Goal: Task Accomplishment & Management: Use online tool/utility

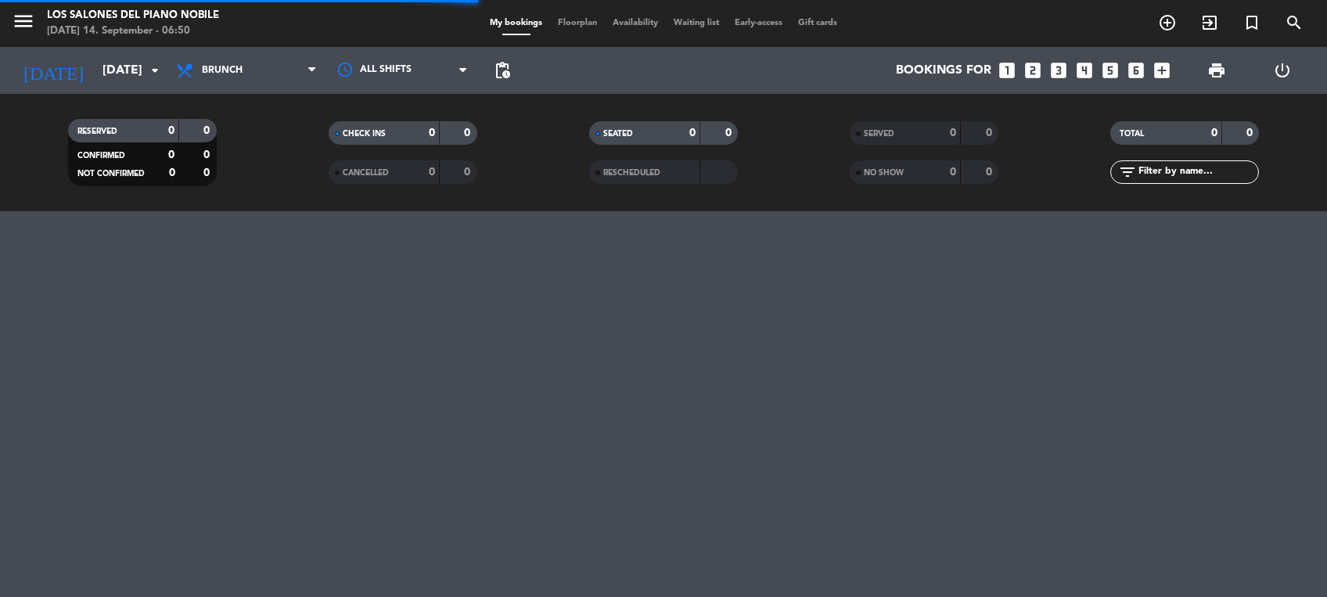
click at [154, 77] on icon "arrow_drop_down" at bounding box center [155, 70] width 19 height 19
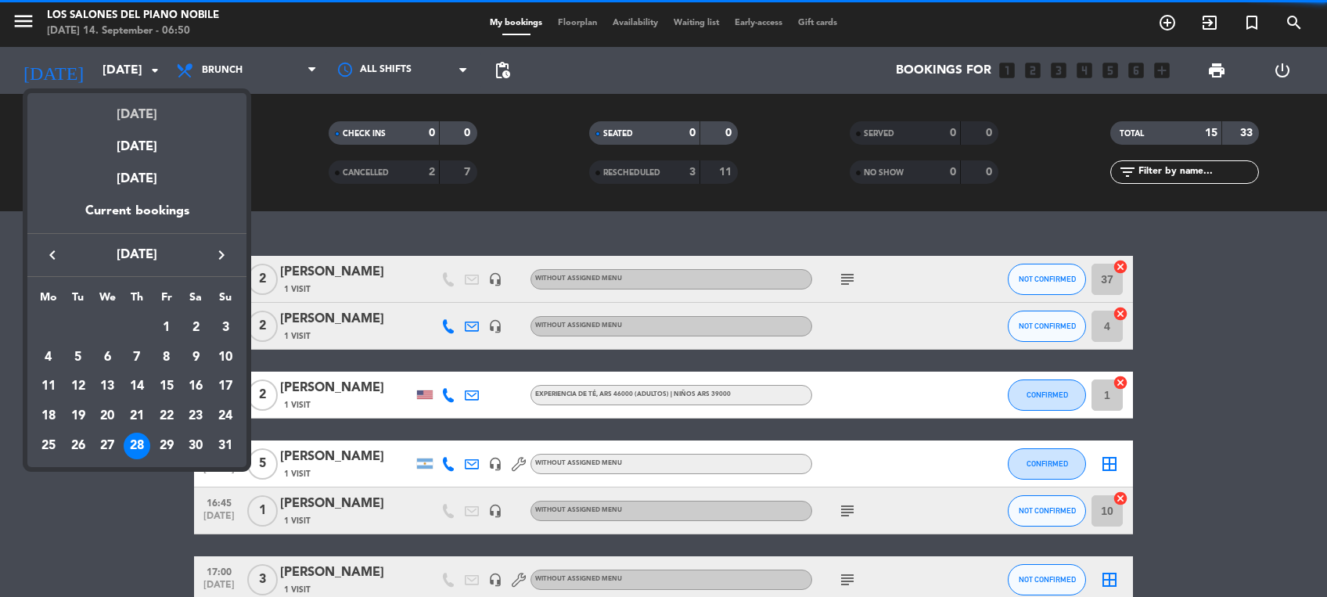
click at [149, 104] on div "[DATE]" at bounding box center [136, 109] width 219 height 32
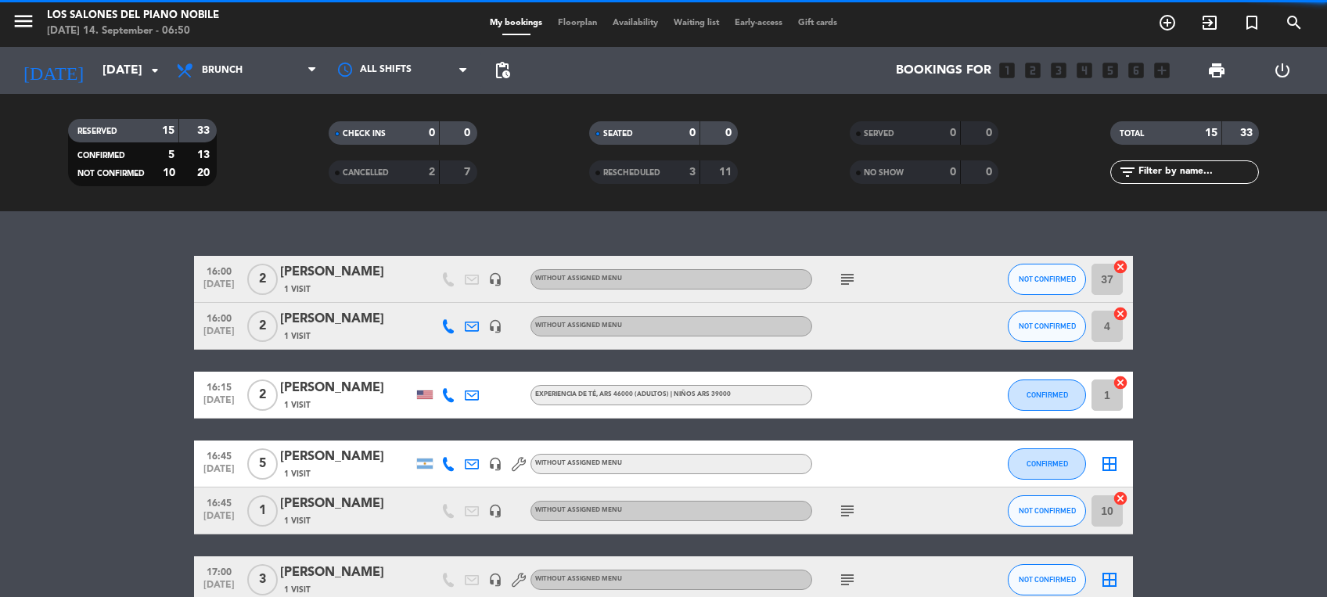
type input "[DATE]"
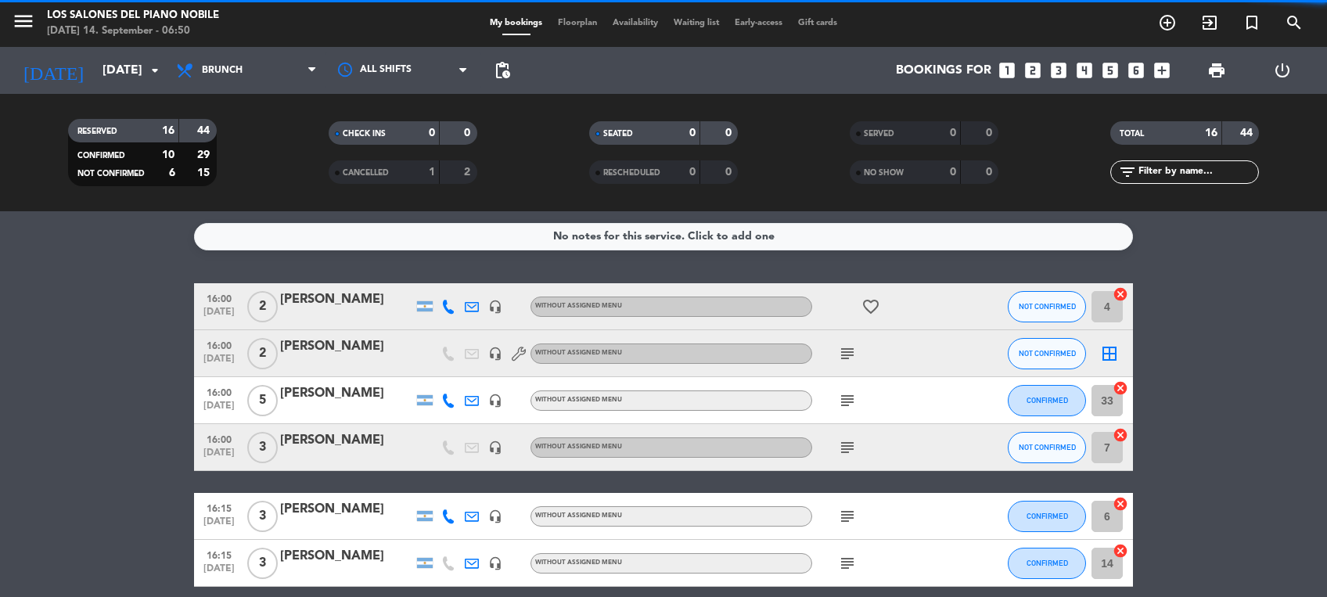
click at [219, 81] on span "Brunch" at bounding box center [246, 70] width 157 height 34
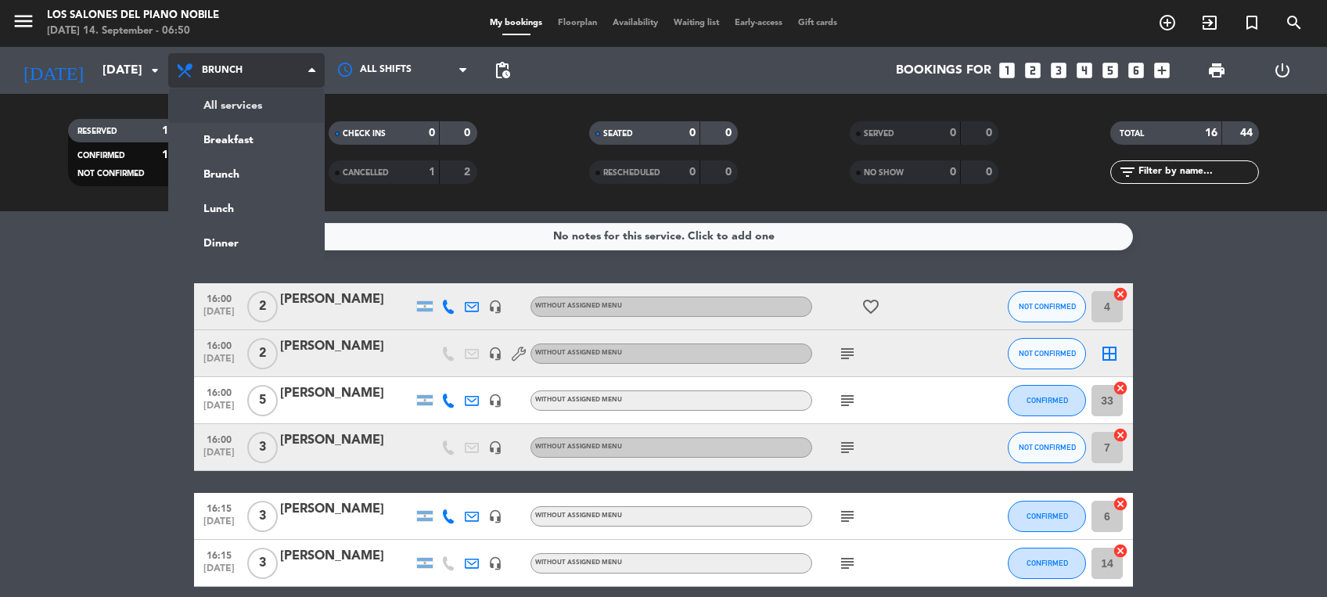
click at [277, 114] on div "menu Los Salones del Piano [PERSON_NAME] [DATE] 14. September - 06:50 My bookin…" at bounding box center [663, 105] width 1327 height 211
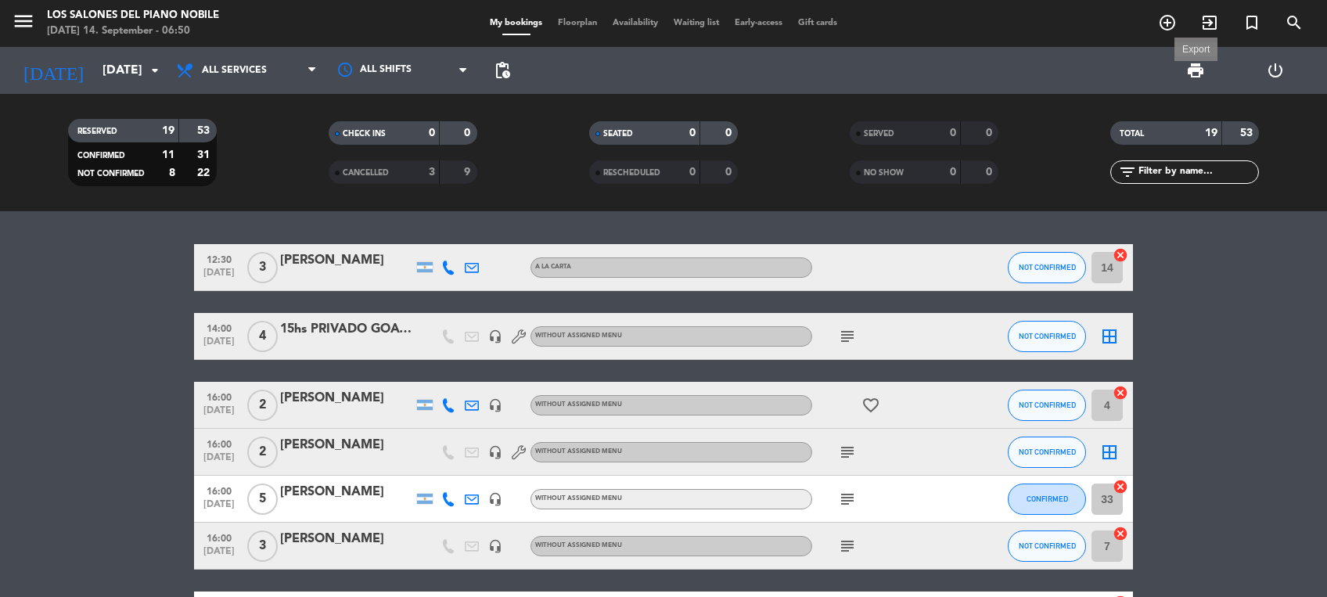
click at [1196, 75] on span "print" at bounding box center [1195, 70] width 19 height 19
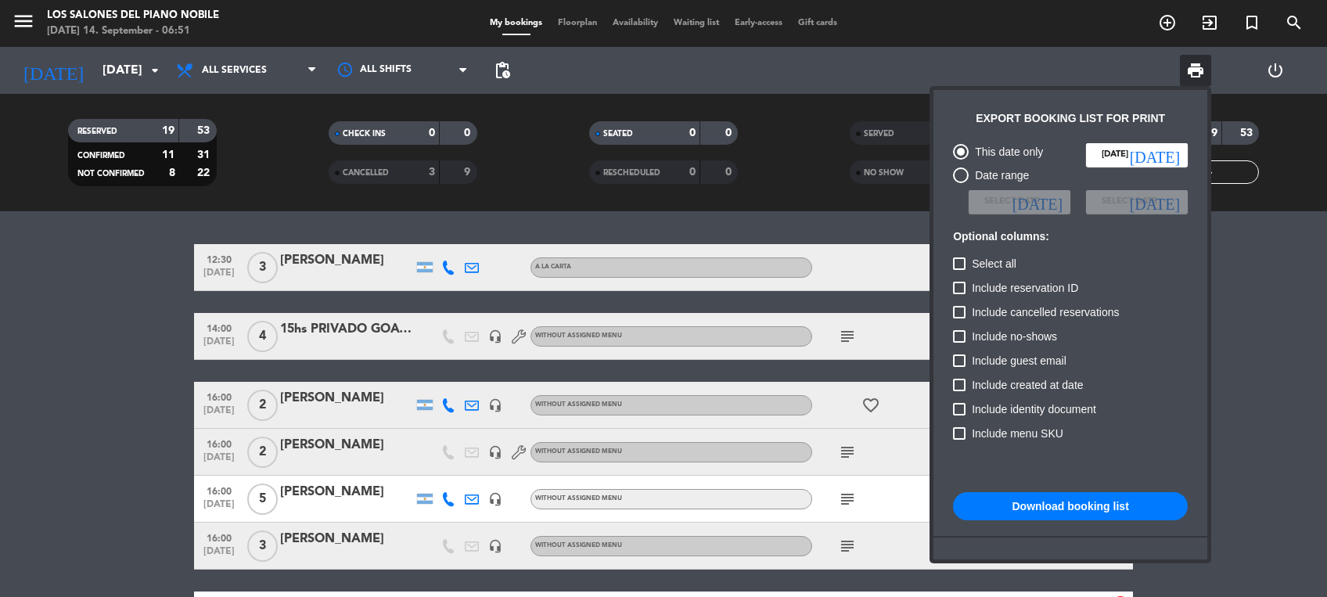
click at [1131, 511] on button "Download booking list" at bounding box center [1070, 506] width 235 height 28
click at [86, 433] on div at bounding box center [663, 298] width 1327 height 597
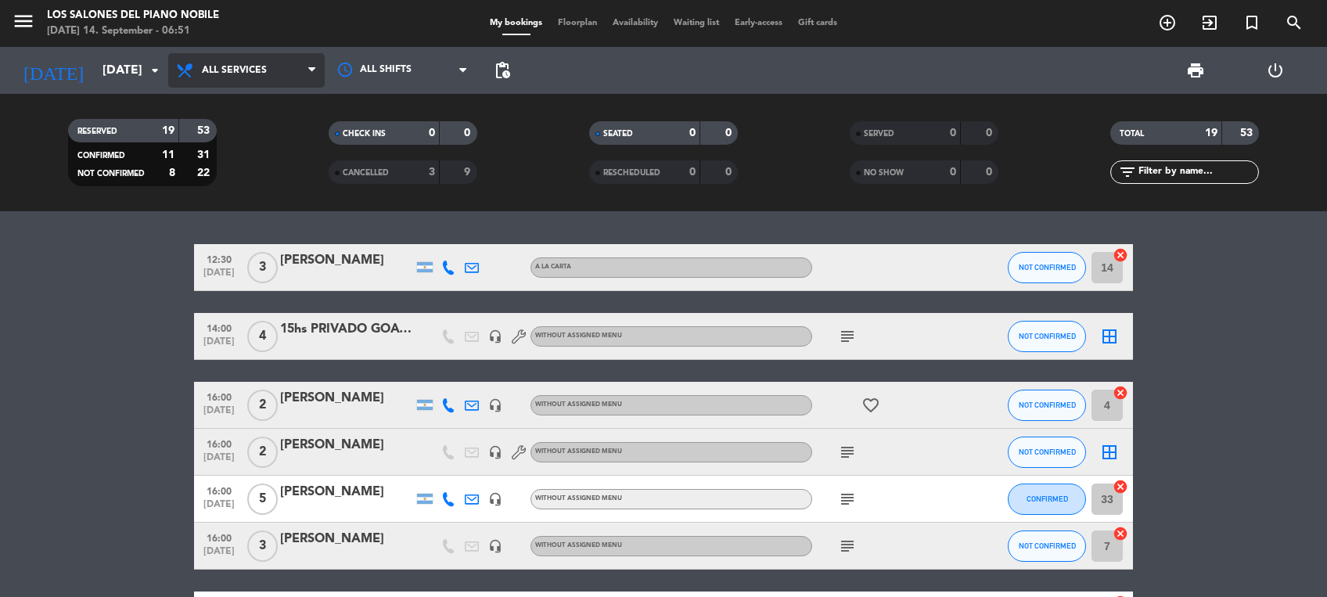
click at [272, 62] on span "All services" at bounding box center [246, 70] width 157 height 34
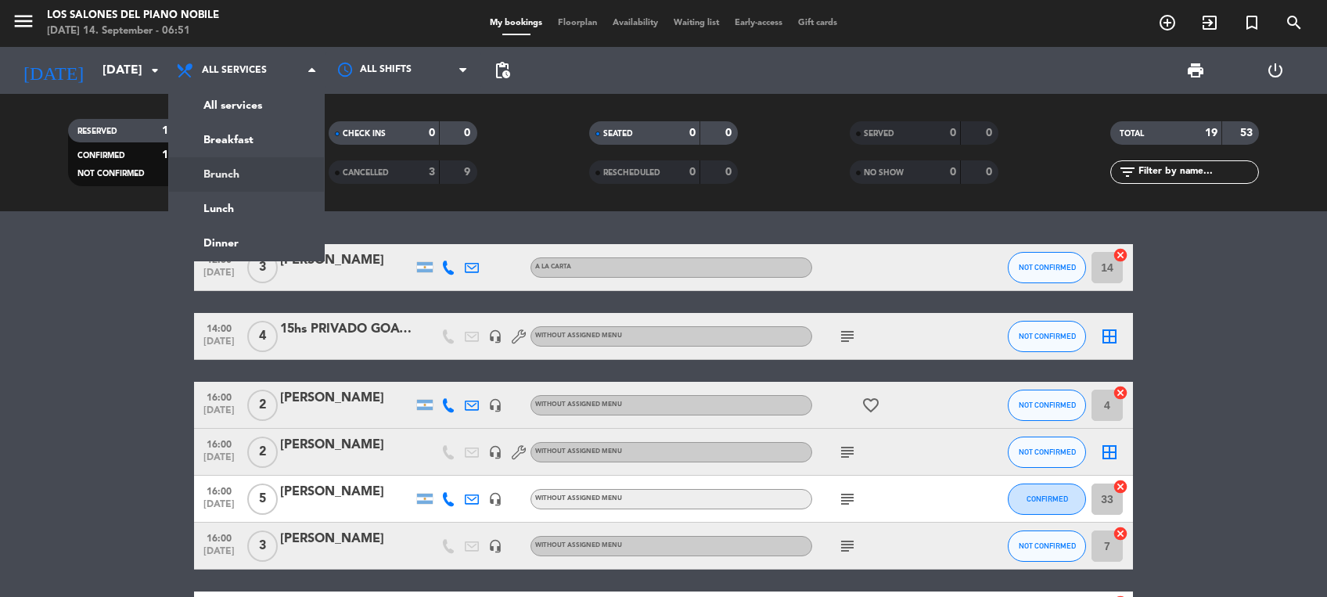
click at [266, 176] on div "menu Los Salones del Piano [PERSON_NAME] [DATE] 14. September - 06:51 My bookin…" at bounding box center [663, 105] width 1327 height 211
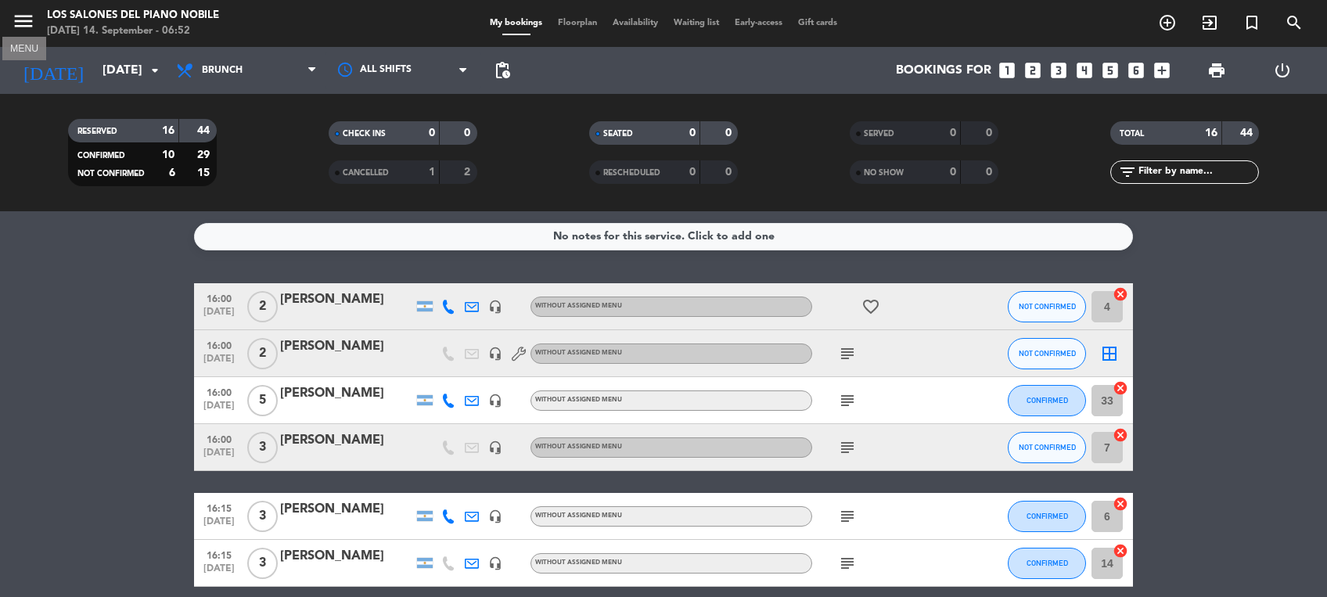
click at [25, 30] on icon "menu" at bounding box center [23, 20] width 23 height 23
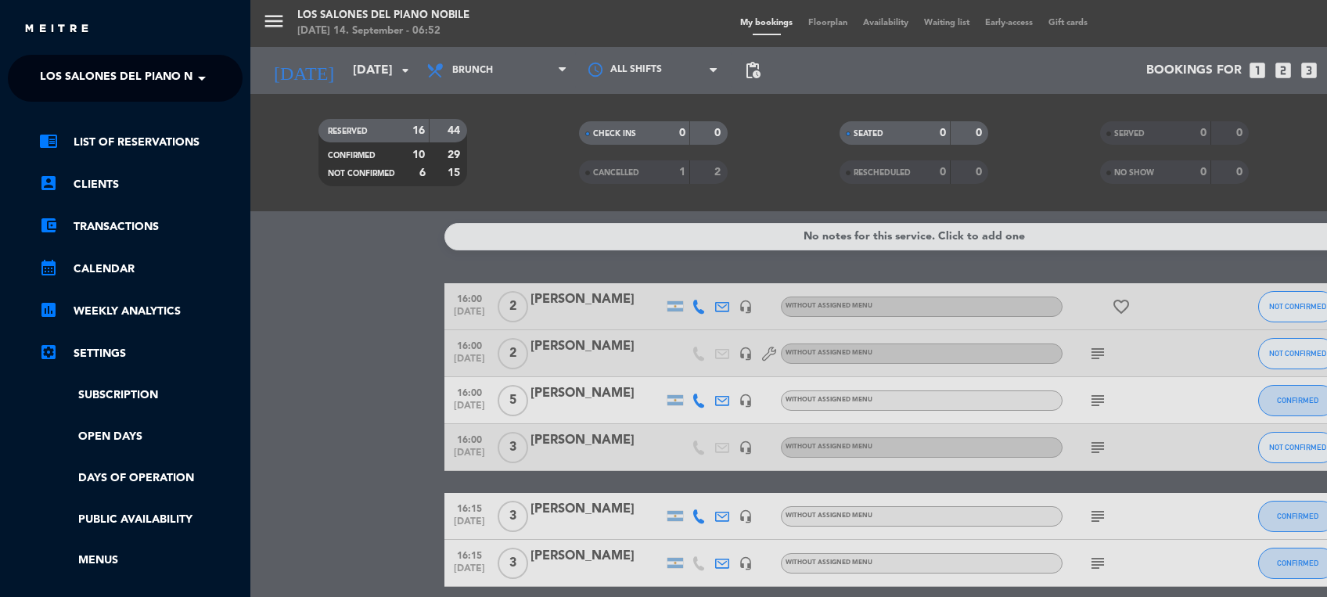
click at [93, 74] on span "Los Salones del Piano Nobile" at bounding box center [132, 78] width 185 height 33
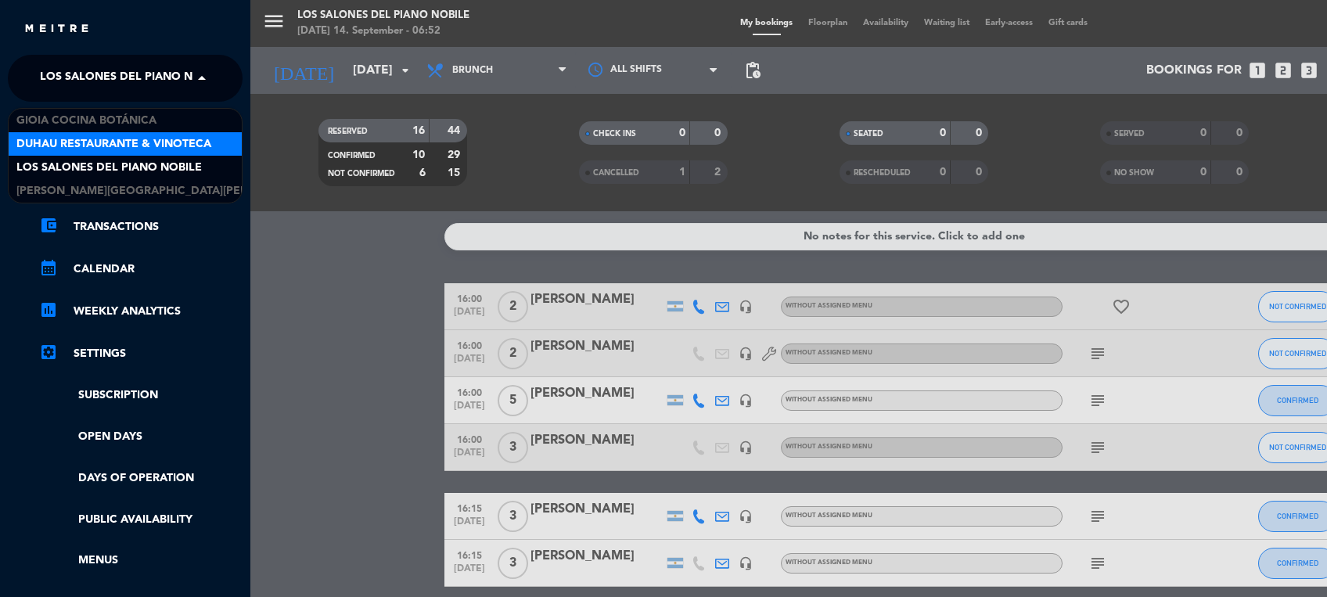
click at [88, 145] on span "Duhau Restaurante & Vinoteca" at bounding box center [113, 144] width 195 height 18
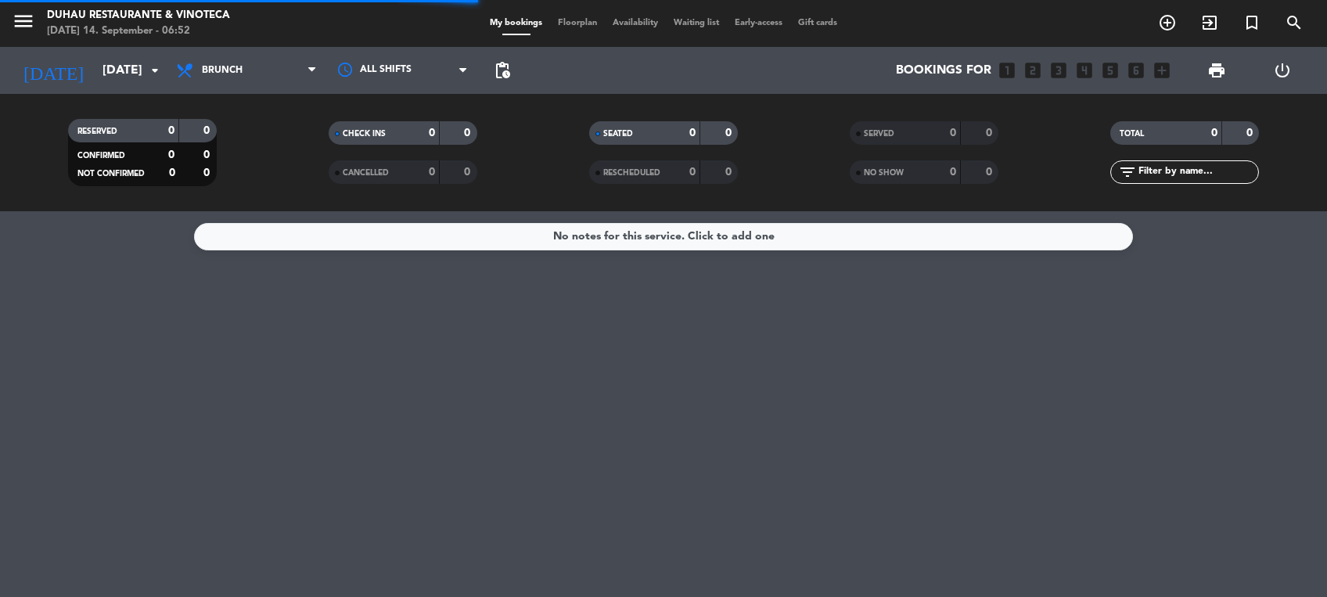
click at [250, 62] on span "Brunch" at bounding box center [246, 70] width 157 height 34
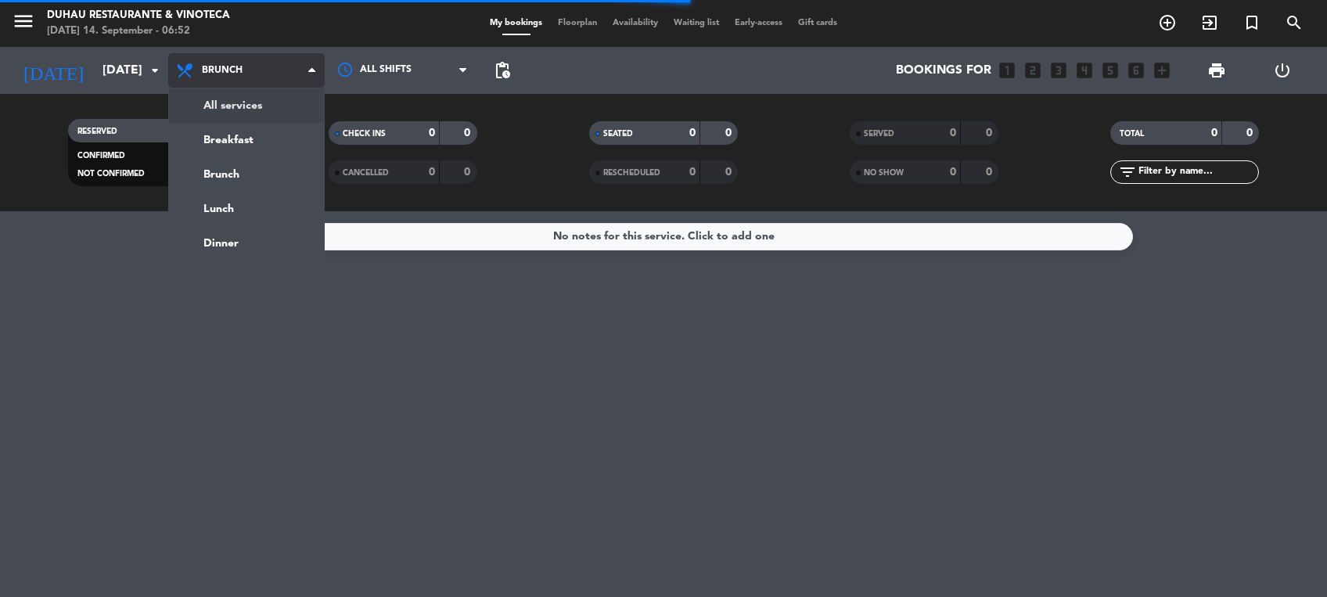
click at [235, 94] on div "menu Duhau Restaurante & Vinoteca [DATE] 14. September - 06:52 My bookings Floo…" at bounding box center [663, 105] width 1327 height 211
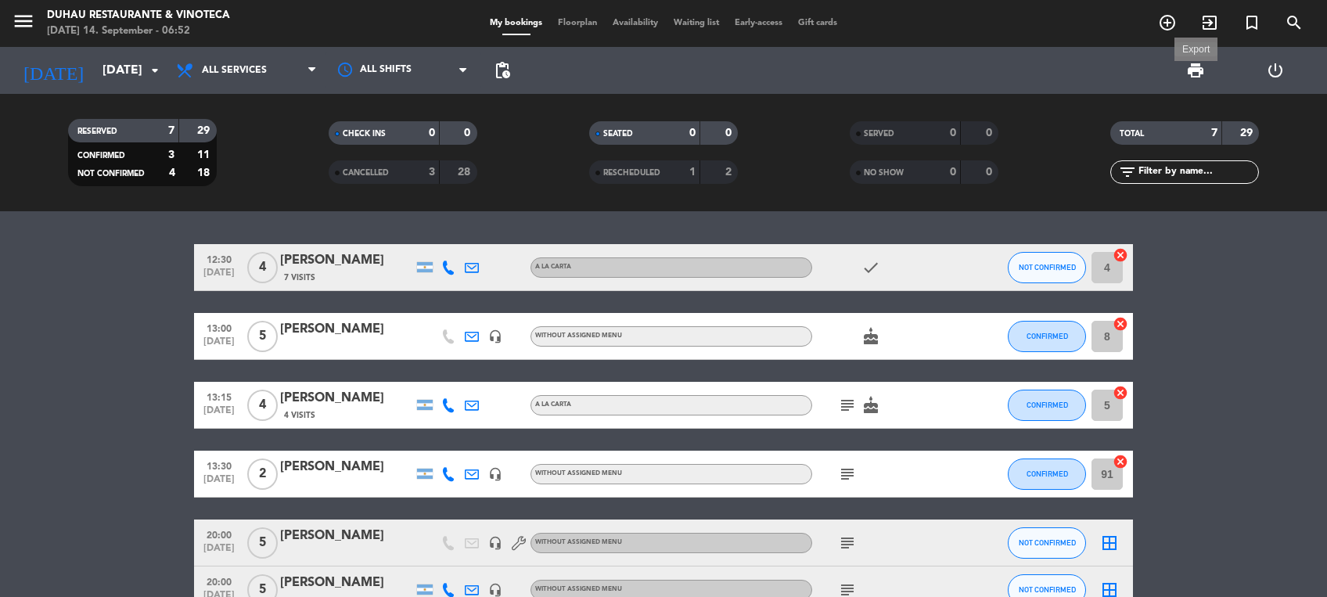
click at [1192, 70] on span "print" at bounding box center [1195, 70] width 19 height 19
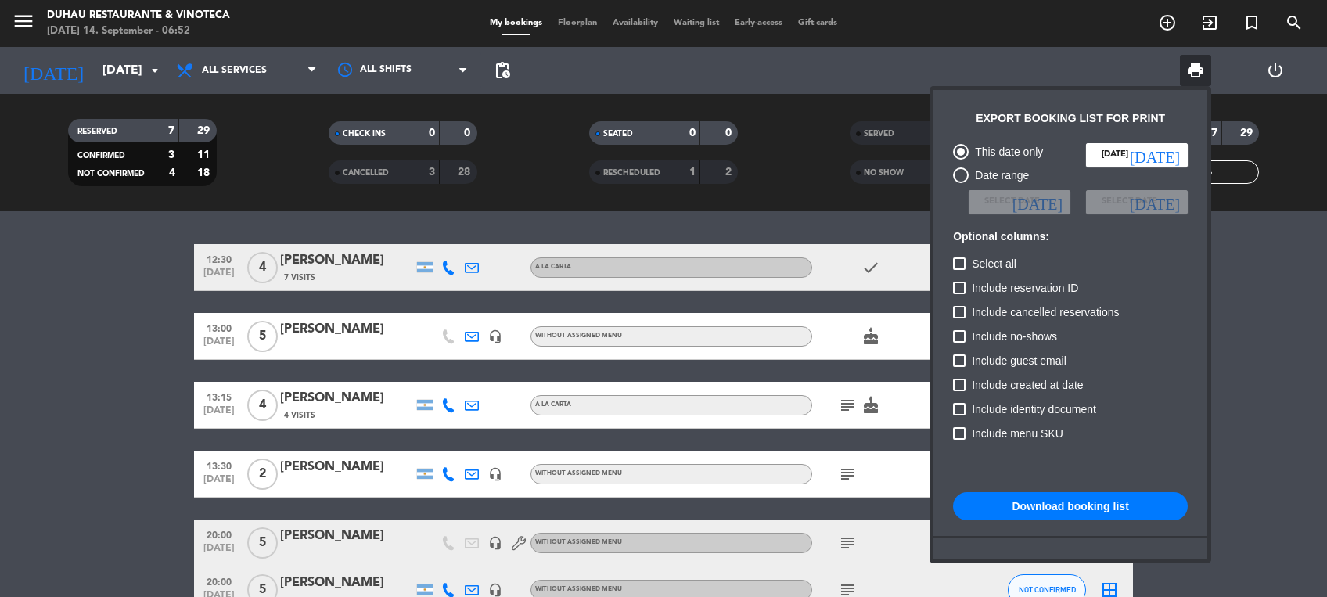
click at [1084, 507] on button "Download booking list" at bounding box center [1070, 506] width 235 height 28
click at [20, 13] on div at bounding box center [663, 298] width 1327 height 597
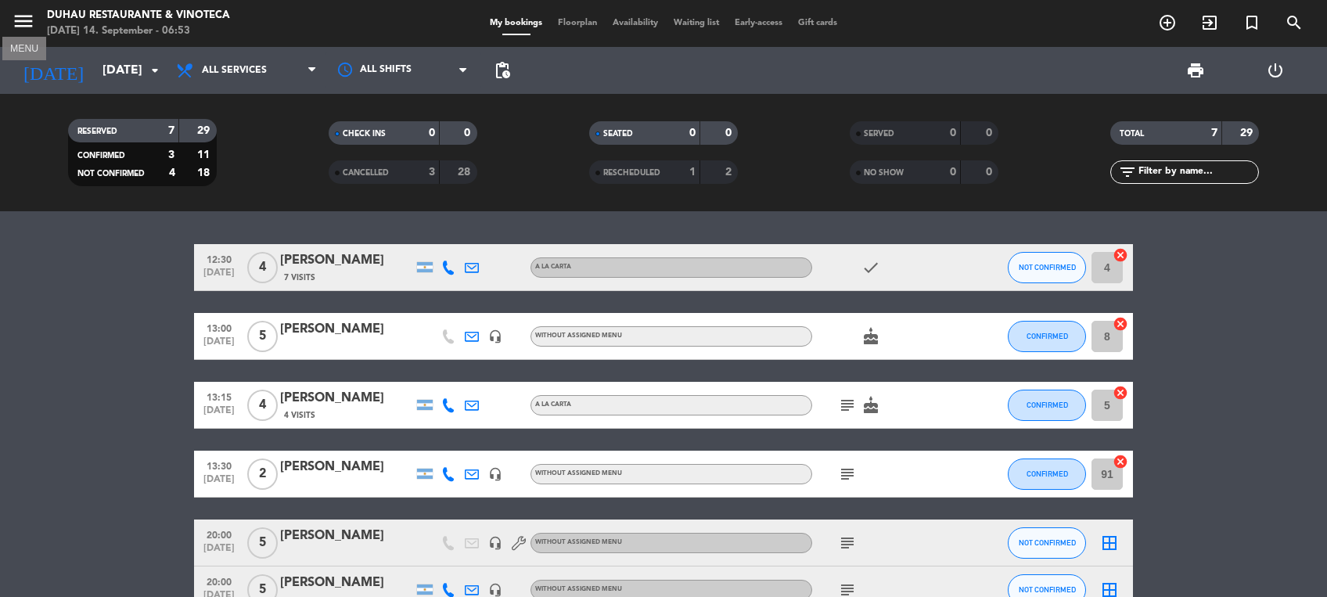
click at [27, 23] on icon "menu" at bounding box center [23, 20] width 23 height 23
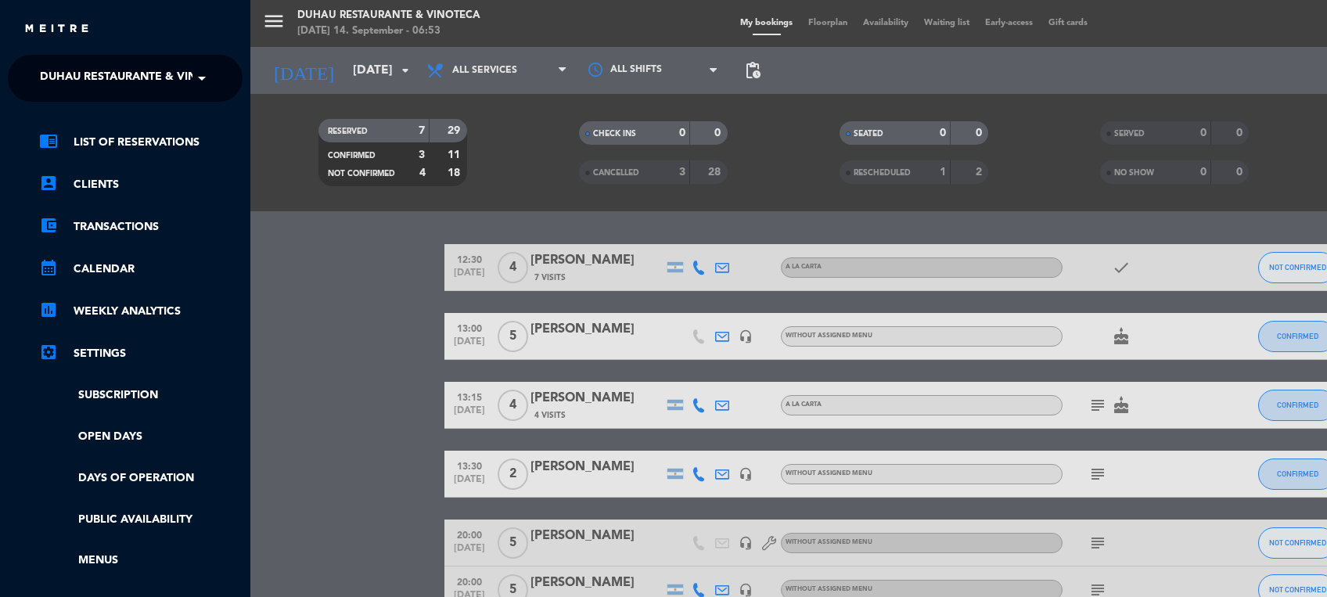
click at [71, 96] on ng-select "× Duhau Restaurante & Vinoteca ×" at bounding box center [125, 78] width 235 height 47
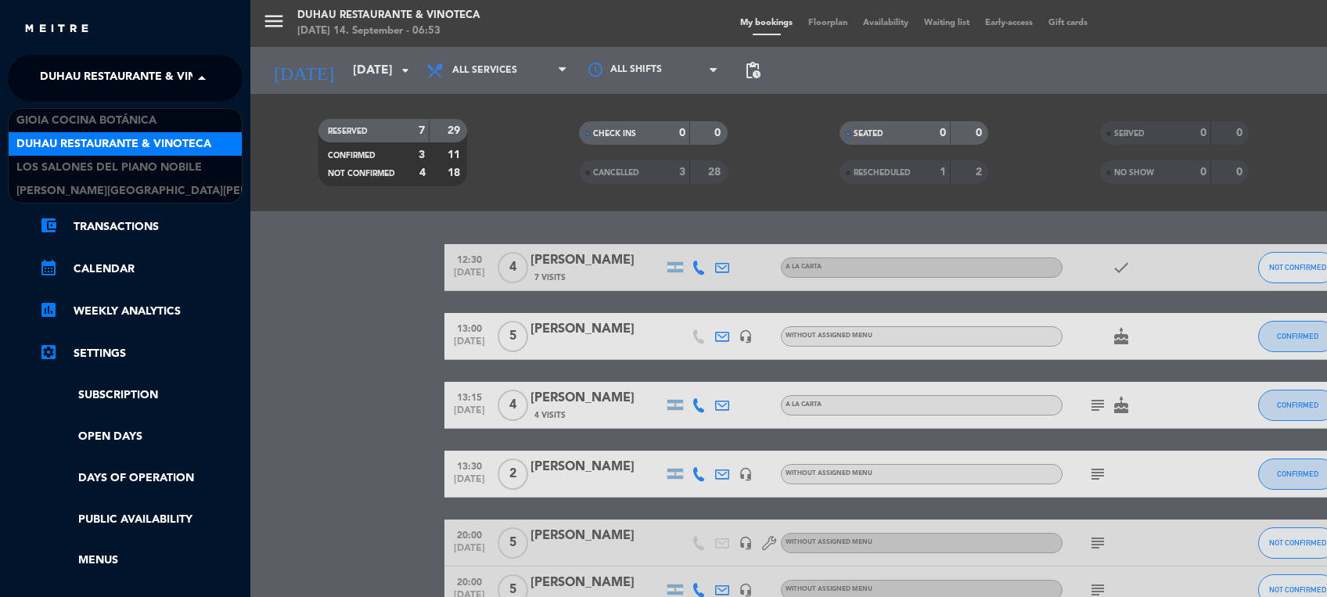
click at [96, 88] on span "Duhau Restaurante & Vinoteca" at bounding box center [137, 78] width 195 height 33
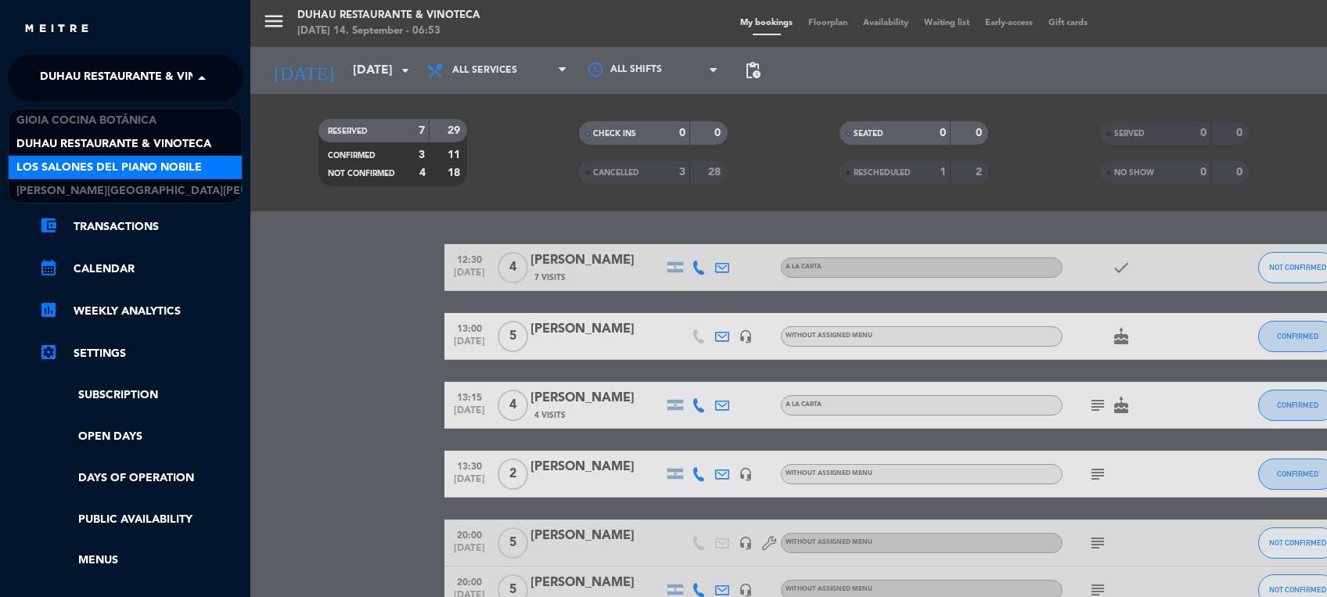
click at [70, 166] on span "Los Salones del Piano Nobile" at bounding box center [108, 168] width 185 height 18
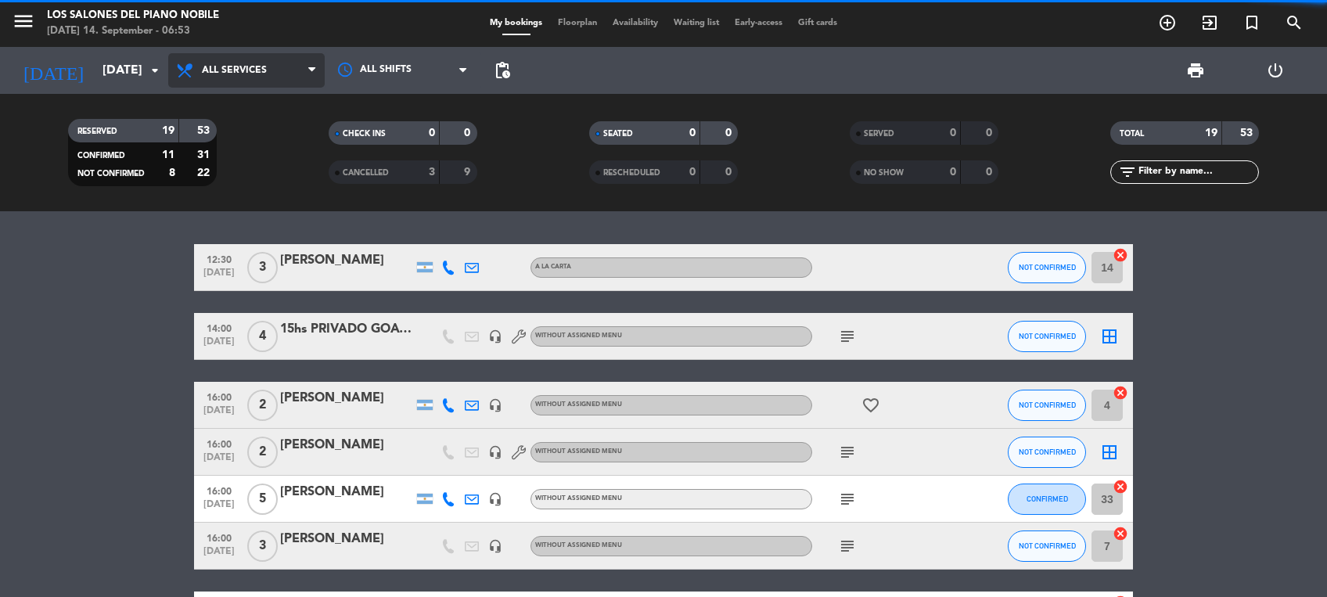
click at [266, 69] on span "All services" at bounding box center [246, 70] width 157 height 34
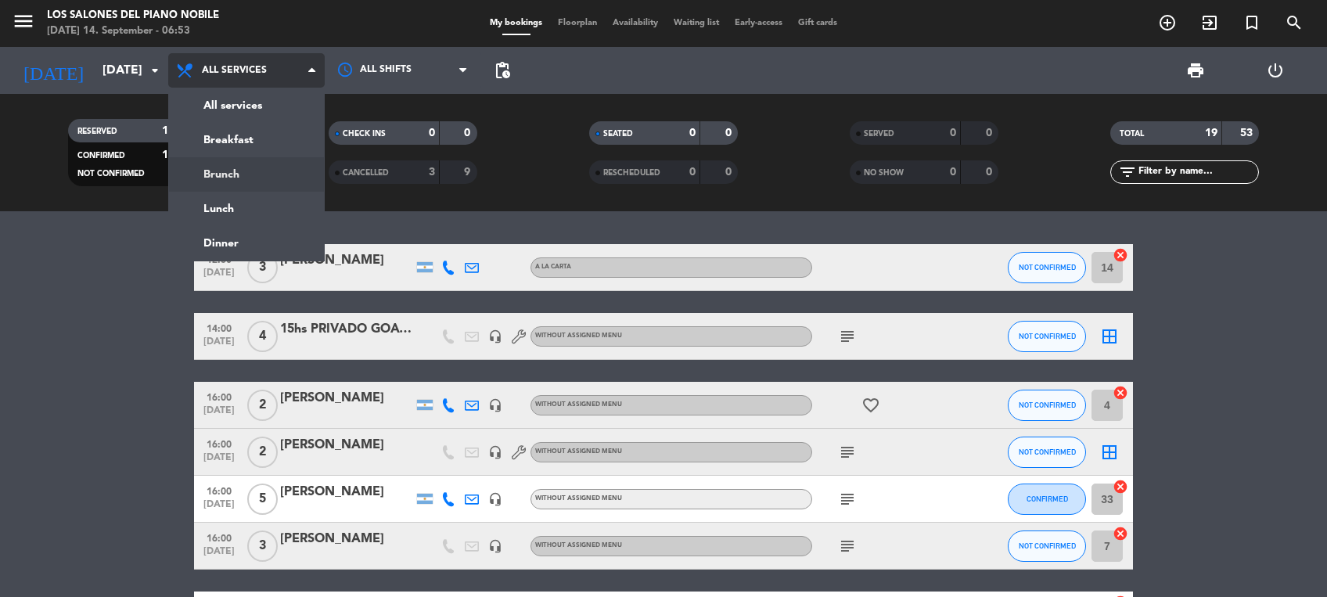
click at [232, 176] on div "menu Los Salones del Piano [PERSON_NAME] [DATE] 14. September - 06:53 My bookin…" at bounding box center [663, 105] width 1327 height 211
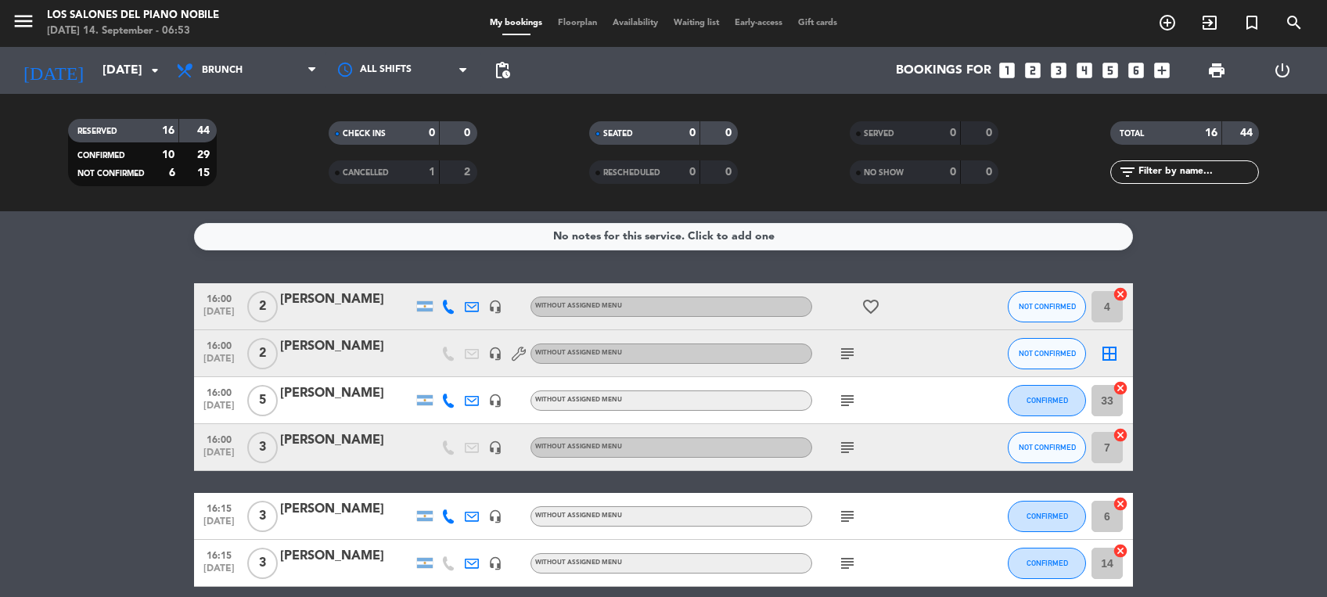
click at [848, 353] on icon "subject" at bounding box center [847, 353] width 19 height 19
click at [846, 408] on icon "subject" at bounding box center [847, 400] width 19 height 19
click at [847, 451] on icon "subject" at bounding box center [847, 447] width 19 height 19
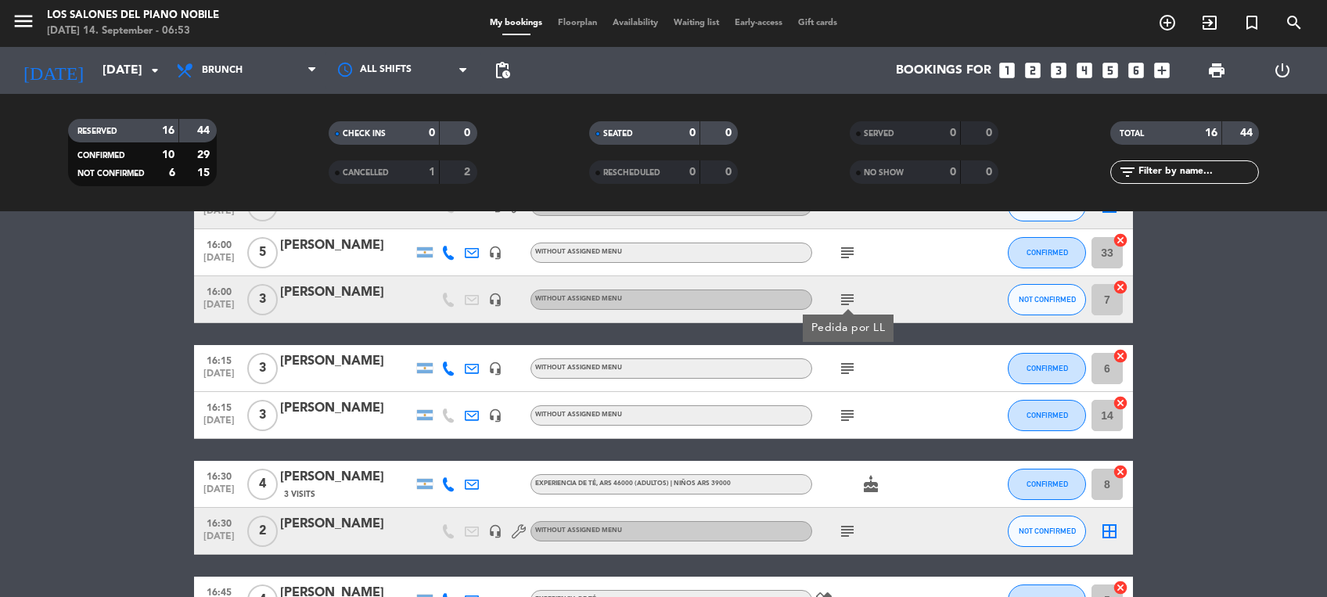
scroll to position [160, 0]
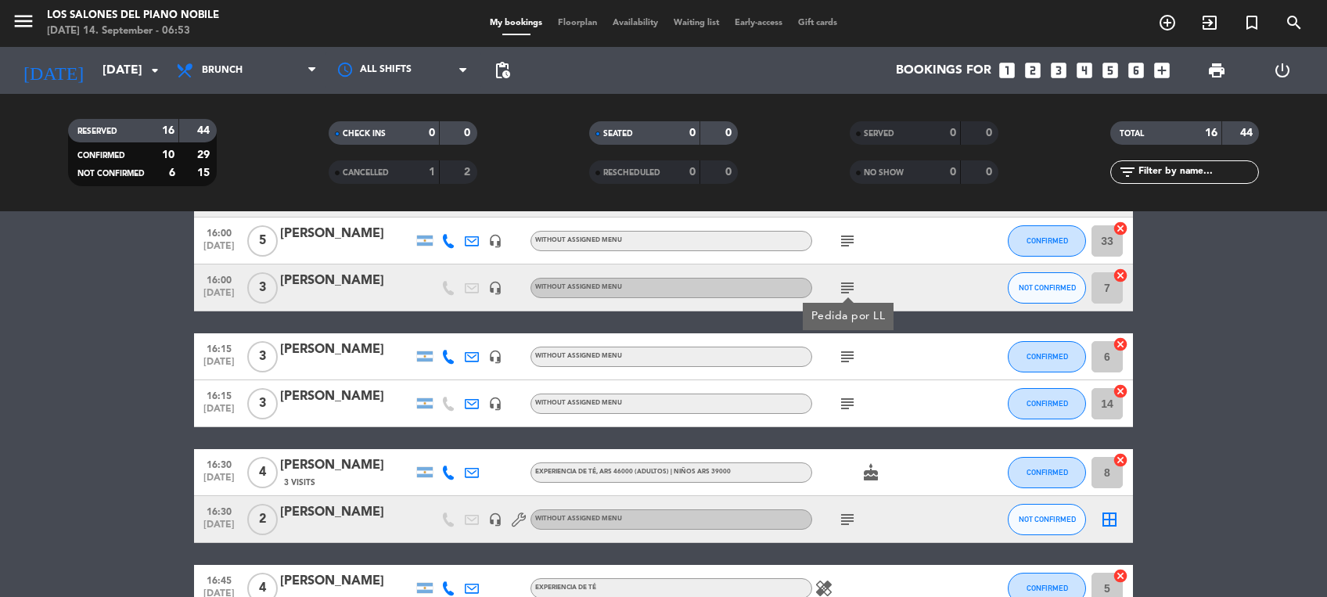
click at [851, 354] on icon "subject" at bounding box center [847, 356] width 19 height 19
click at [843, 401] on icon "subject" at bounding box center [847, 403] width 19 height 19
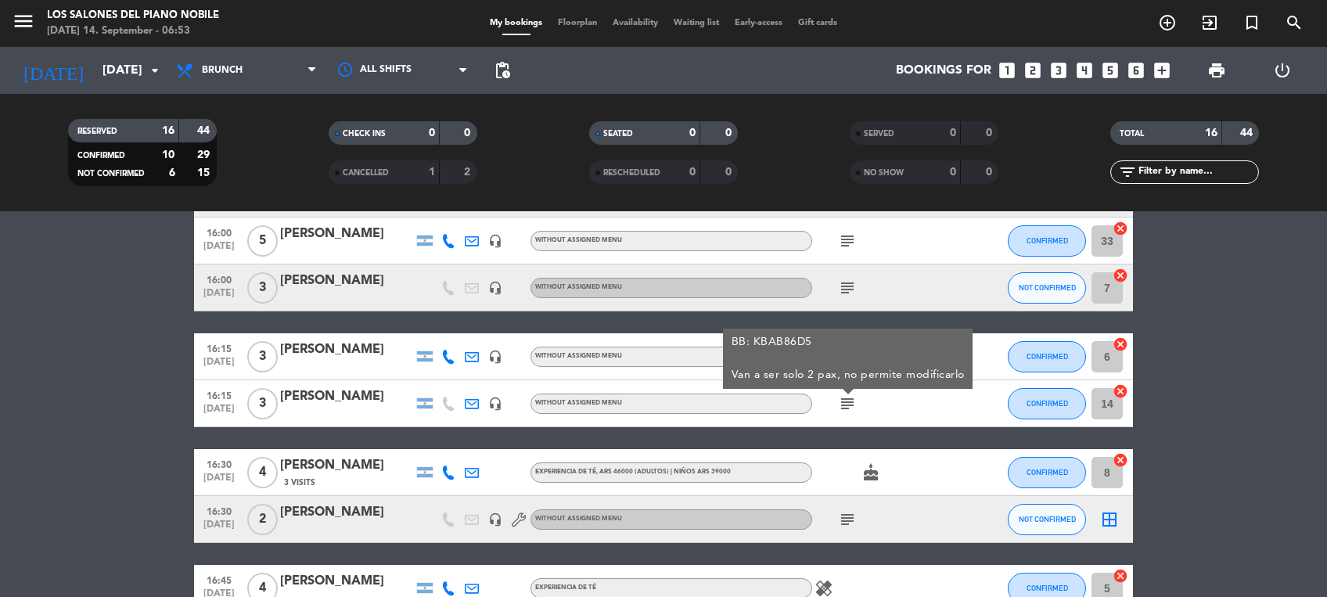
click at [1229, 442] on bookings-row "16:00 [DATE] 2 [PERSON_NAME] headset_mic Without assigned menu favorite_border …" at bounding box center [663, 565] width 1327 height 883
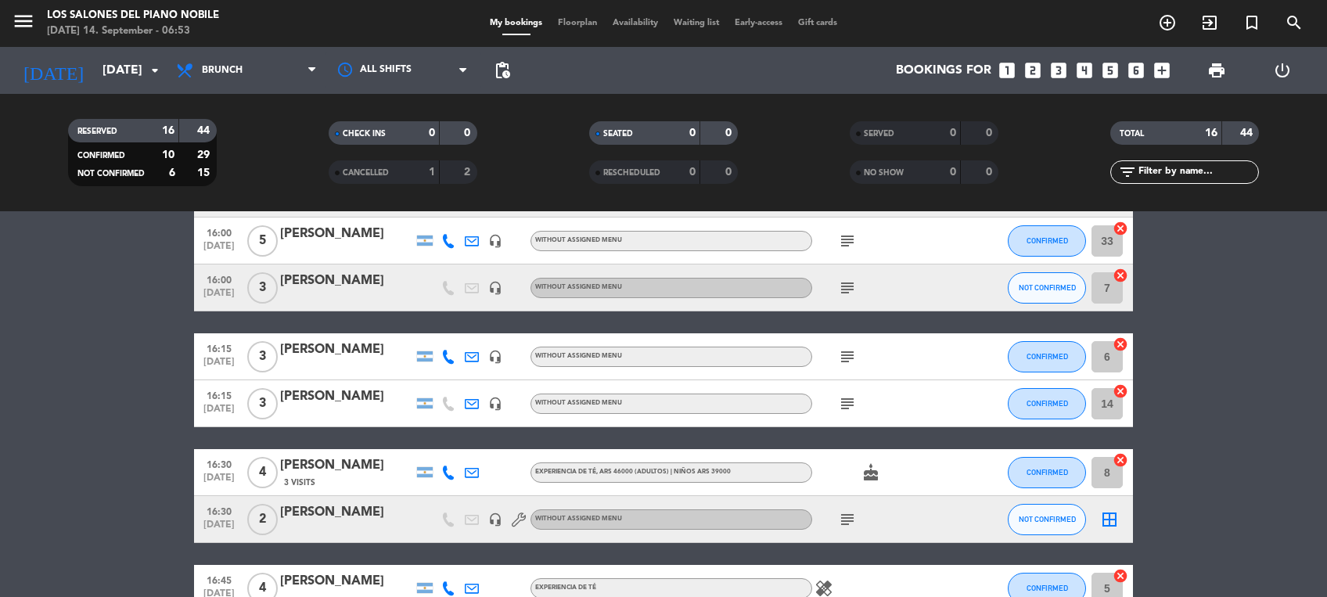
scroll to position [0, 0]
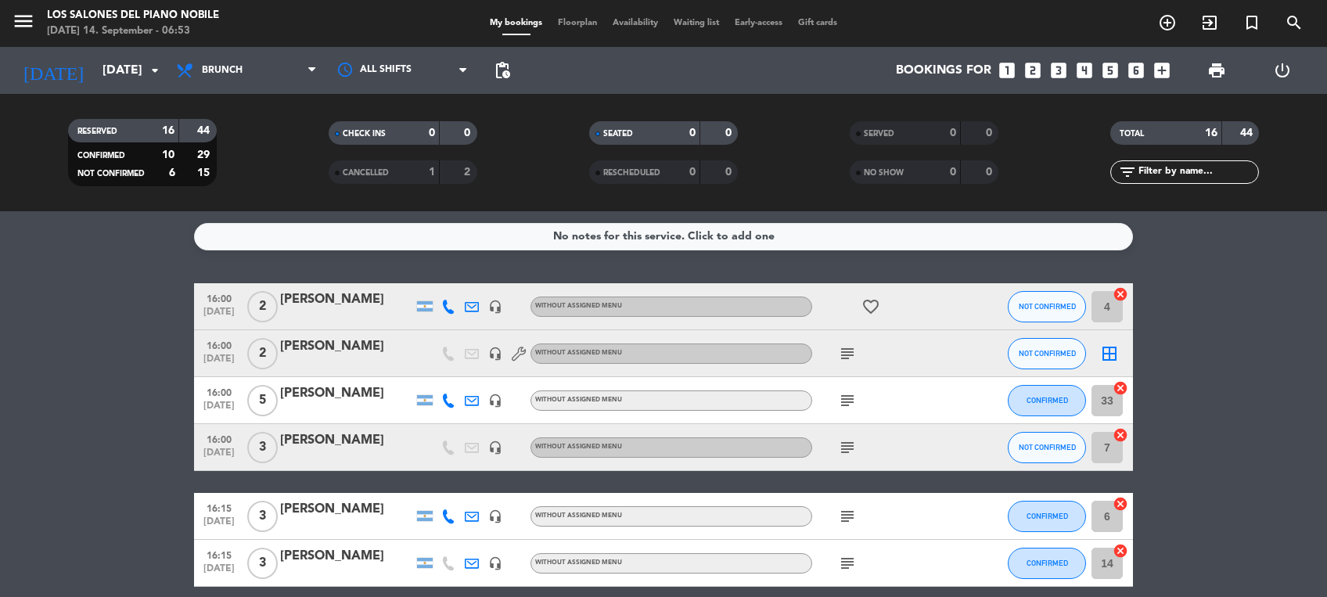
click at [850, 351] on icon "subject" at bounding box center [847, 353] width 19 height 19
click at [847, 403] on icon "subject" at bounding box center [847, 400] width 19 height 19
click at [847, 450] on icon "subject" at bounding box center [847, 447] width 19 height 19
click at [847, 513] on icon "subject" at bounding box center [847, 516] width 19 height 19
click at [847, 560] on icon "subject" at bounding box center [847, 563] width 19 height 19
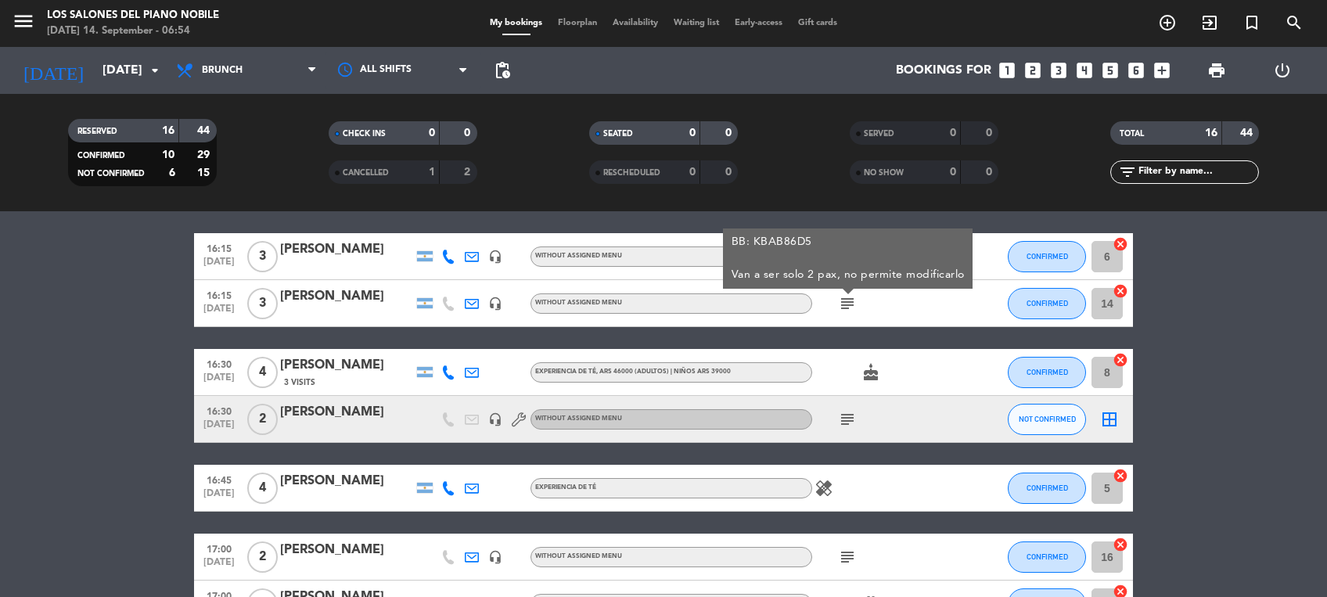
scroll to position [278, 0]
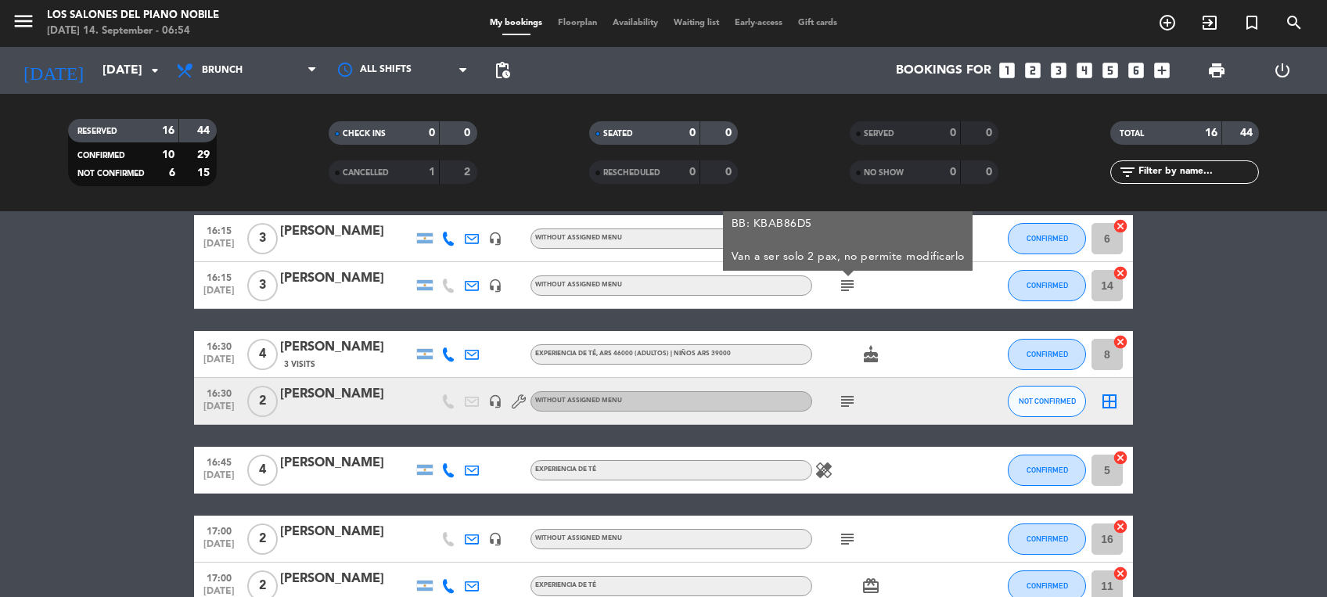
click at [847, 399] on icon "subject" at bounding box center [847, 401] width 19 height 19
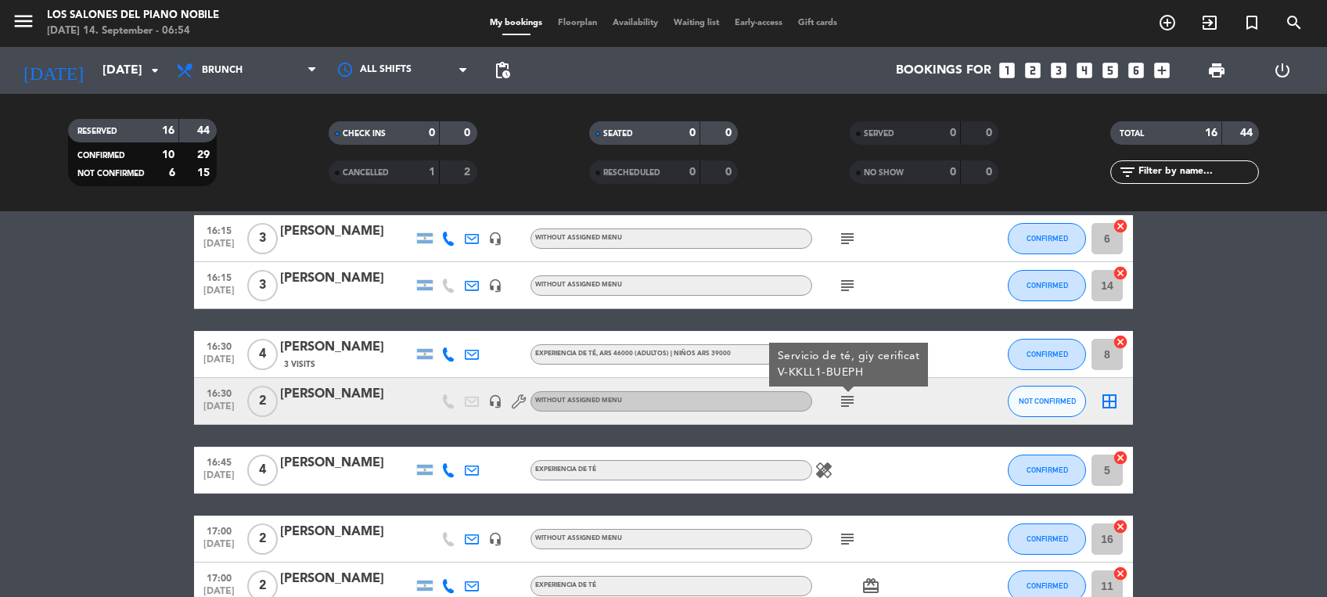
click at [826, 470] on icon "healing" at bounding box center [824, 470] width 19 height 19
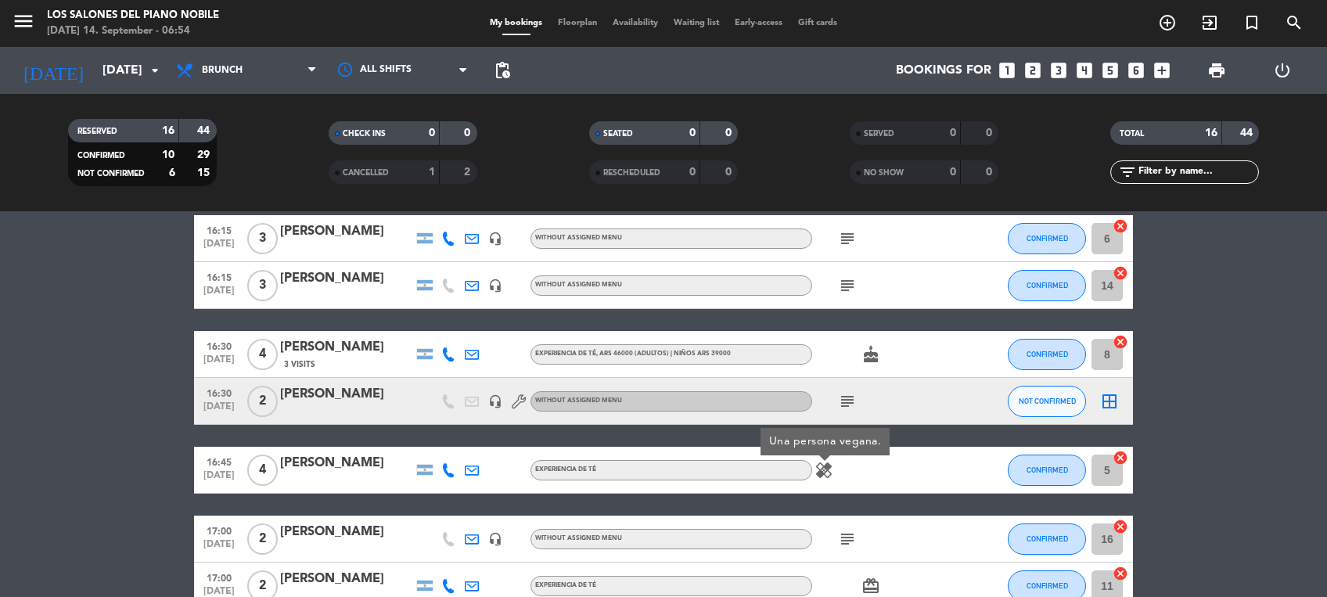
click at [849, 534] on icon "subject" at bounding box center [847, 539] width 19 height 19
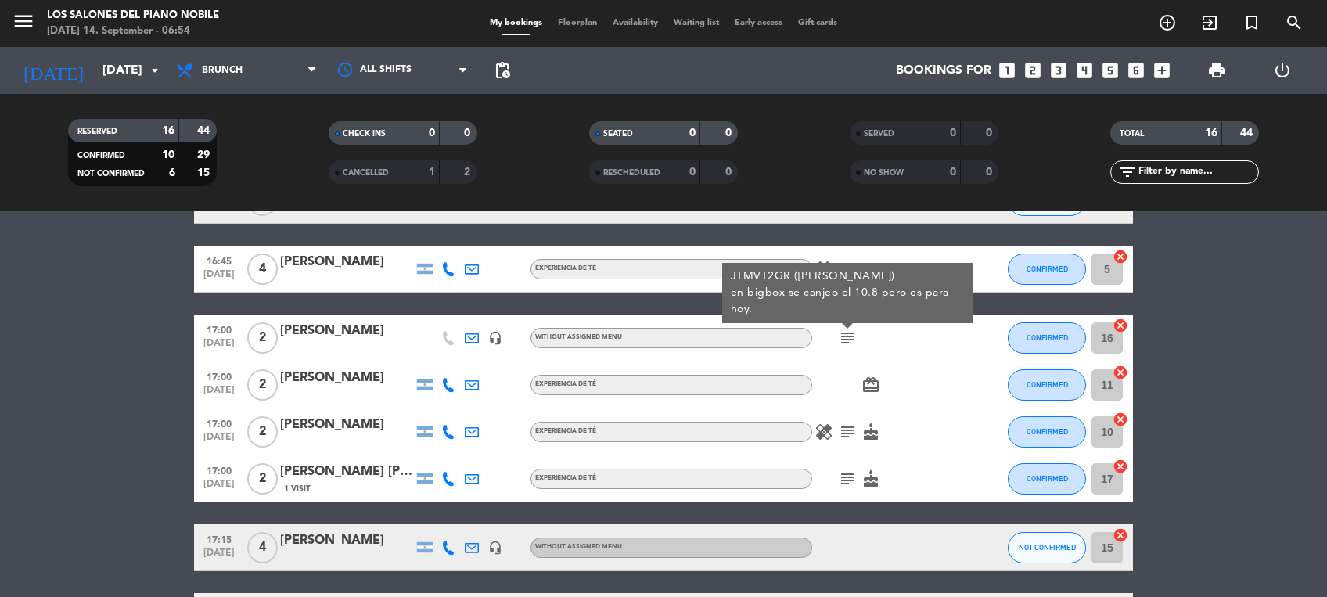
scroll to position [480, 0]
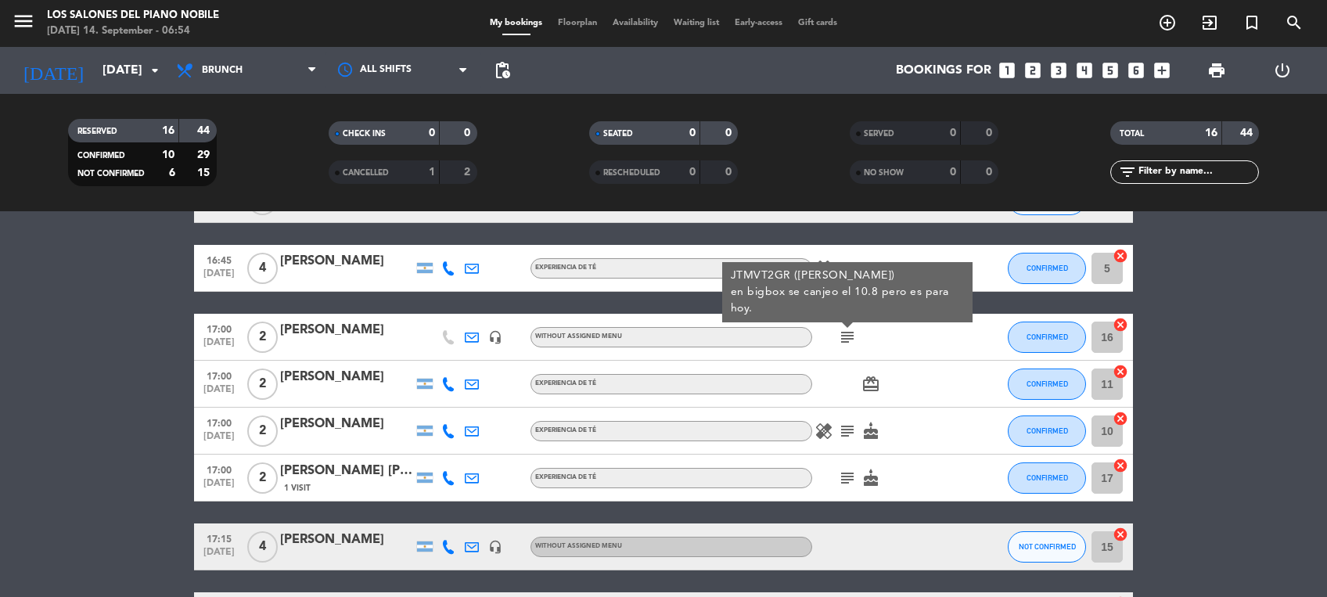
click at [847, 430] on icon "subject" at bounding box center [847, 431] width 19 height 19
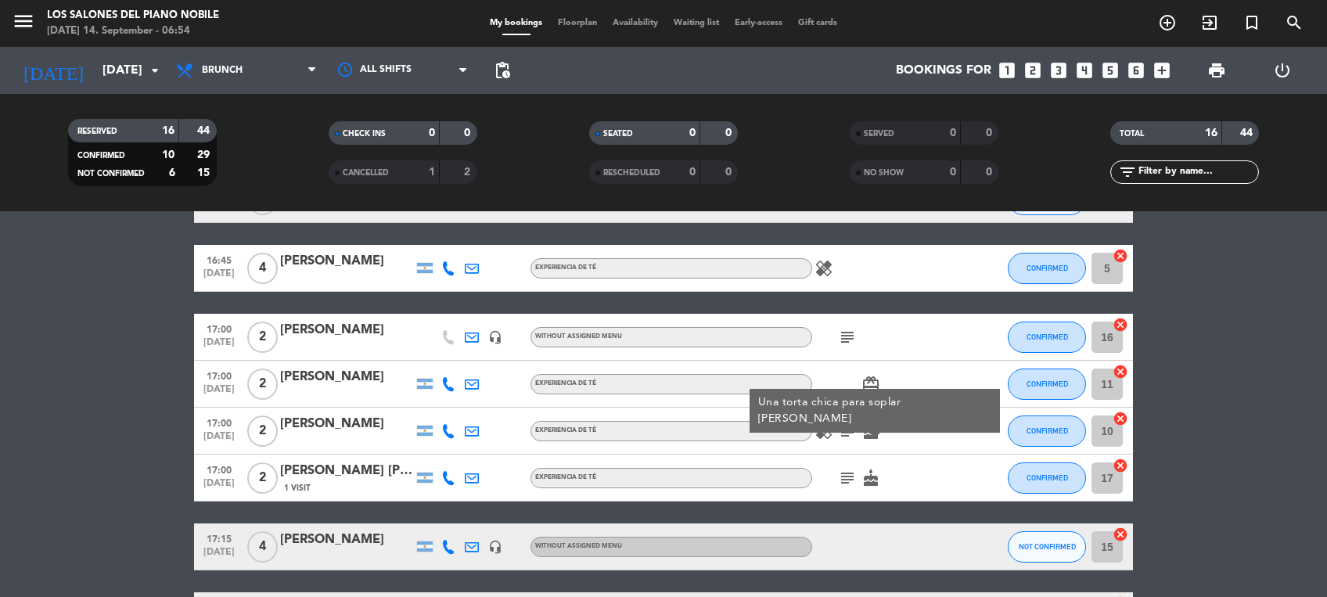
click at [847, 472] on icon "subject" at bounding box center [847, 478] width 19 height 19
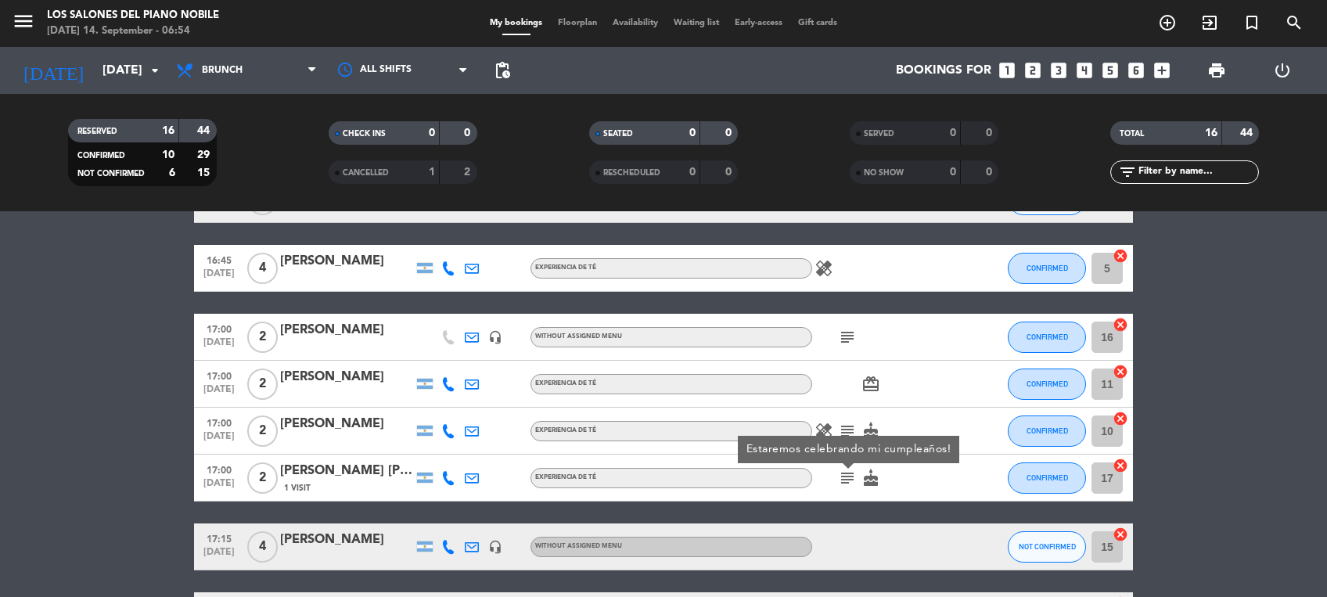
click at [822, 423] on icon "healing" at bounding box center [824, 431] width 19 height 19
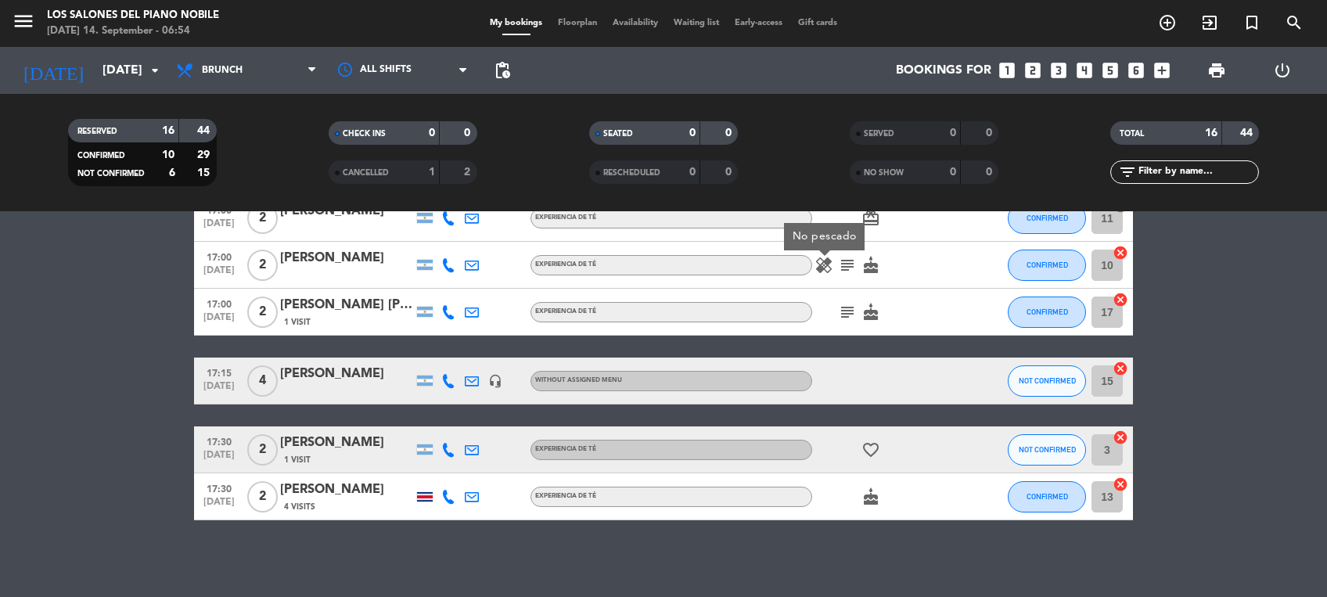
scroll to position [647, 0]
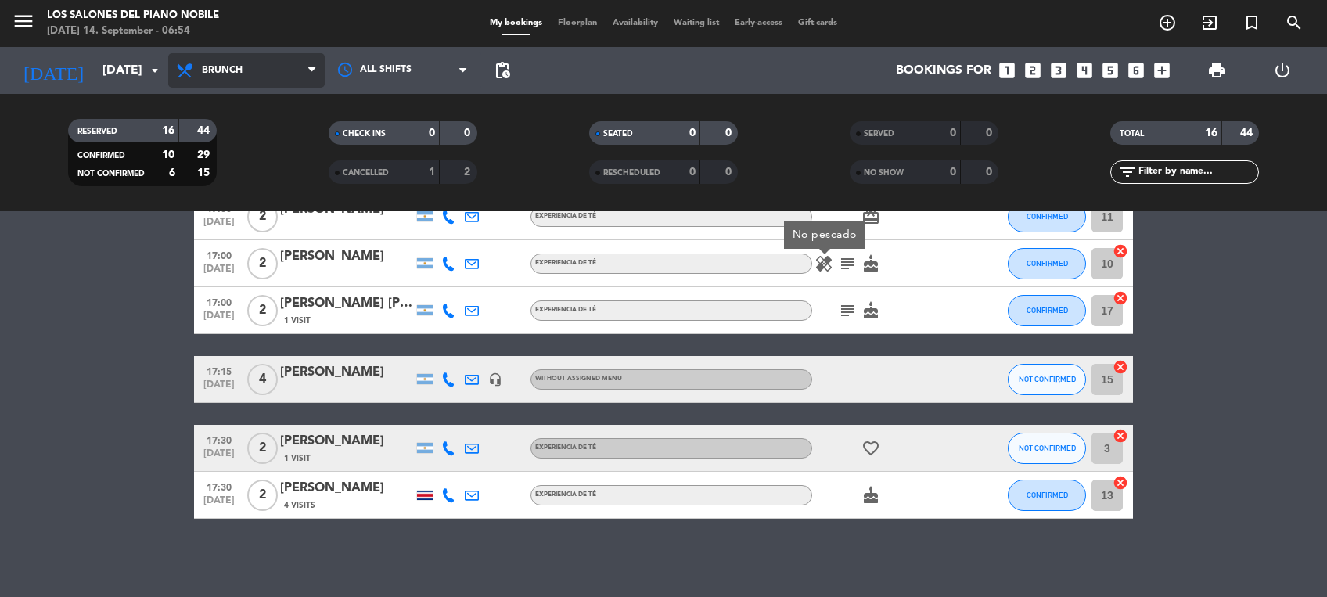
click at [262, 74] on span "Brunch" at bounding box center [246, 70] width 157 height 34
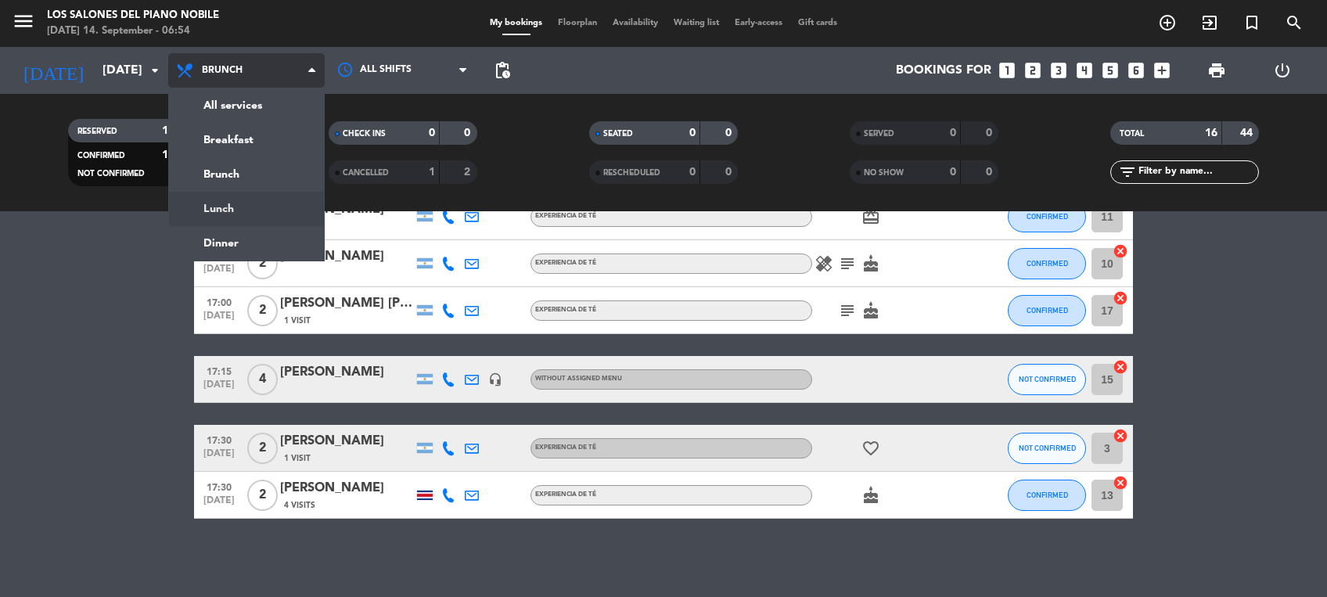
click at [246, 210] on div "menu Los Salones del Piano [PERSON_NAME] [DATE] 14. September - 06:54 My bookin…" at bounding box center [663, 105] width 1327 height 211
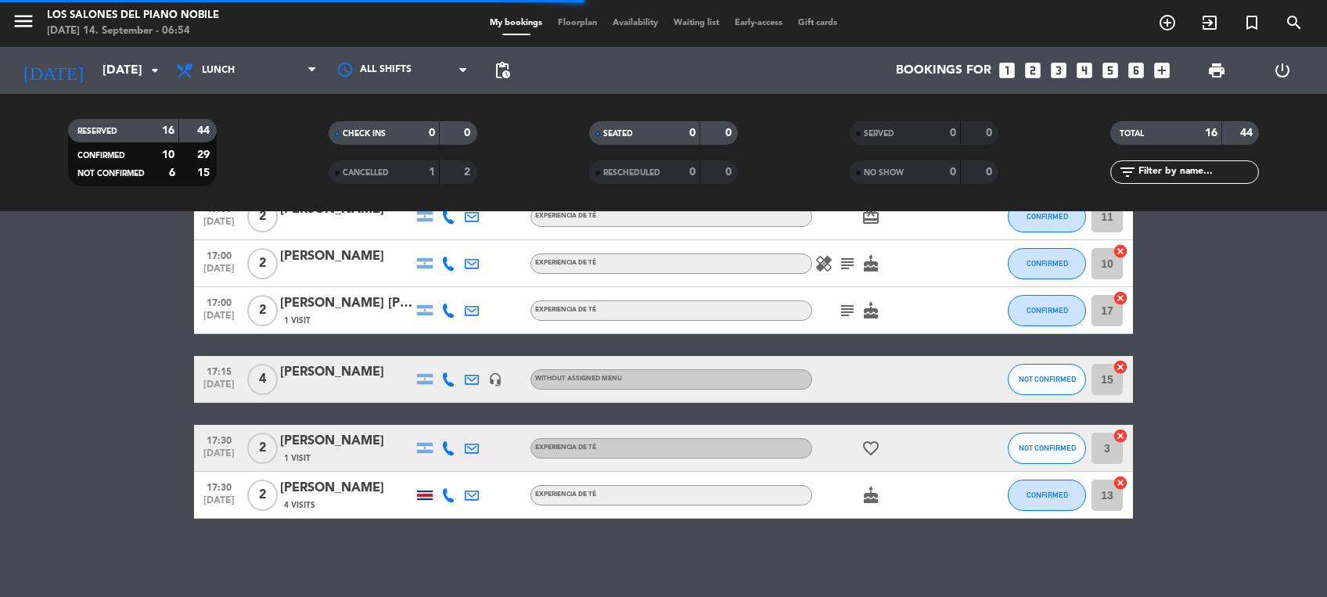
scroll to position [0, 0]
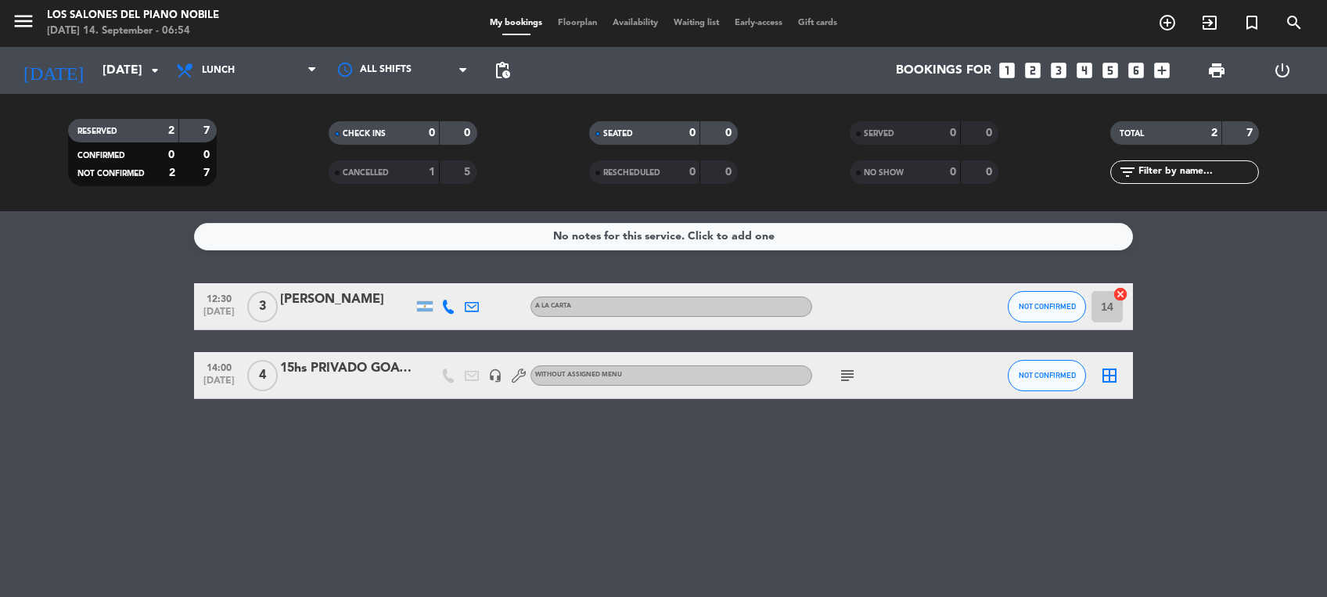
click at [850, 372] on icon "subject" at bounding box center [847, 375] width 19 height 19
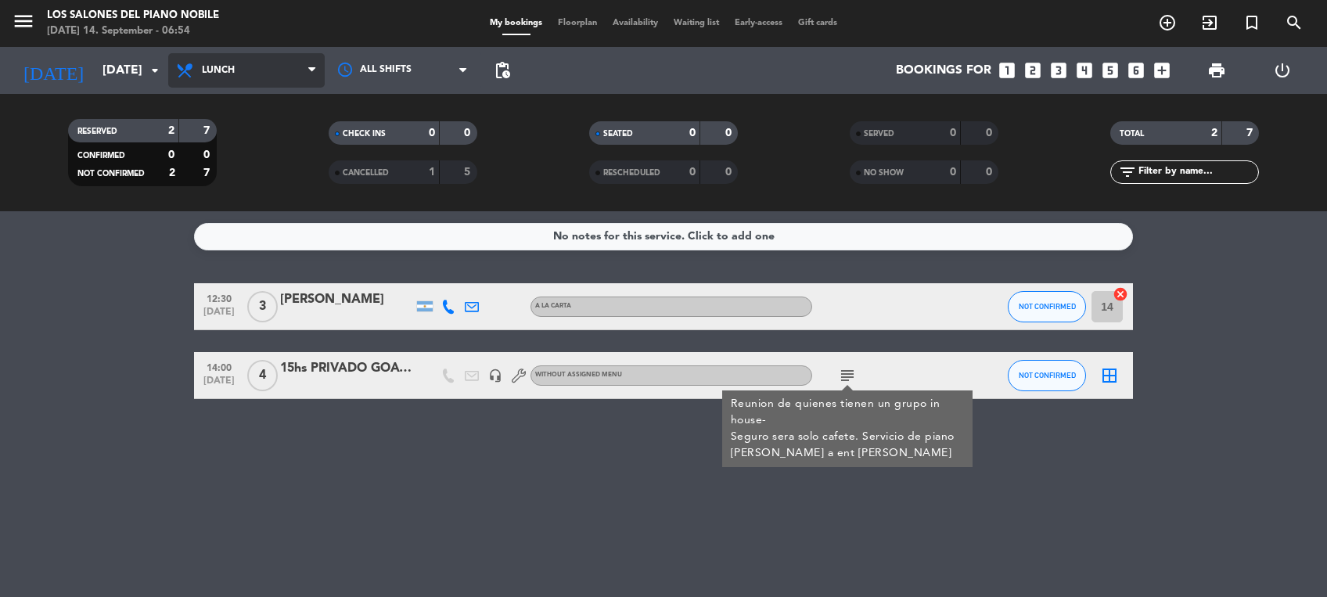
click at [214, 73] on span "Lunch" at bounding box center [218, 70] width 33 height 11
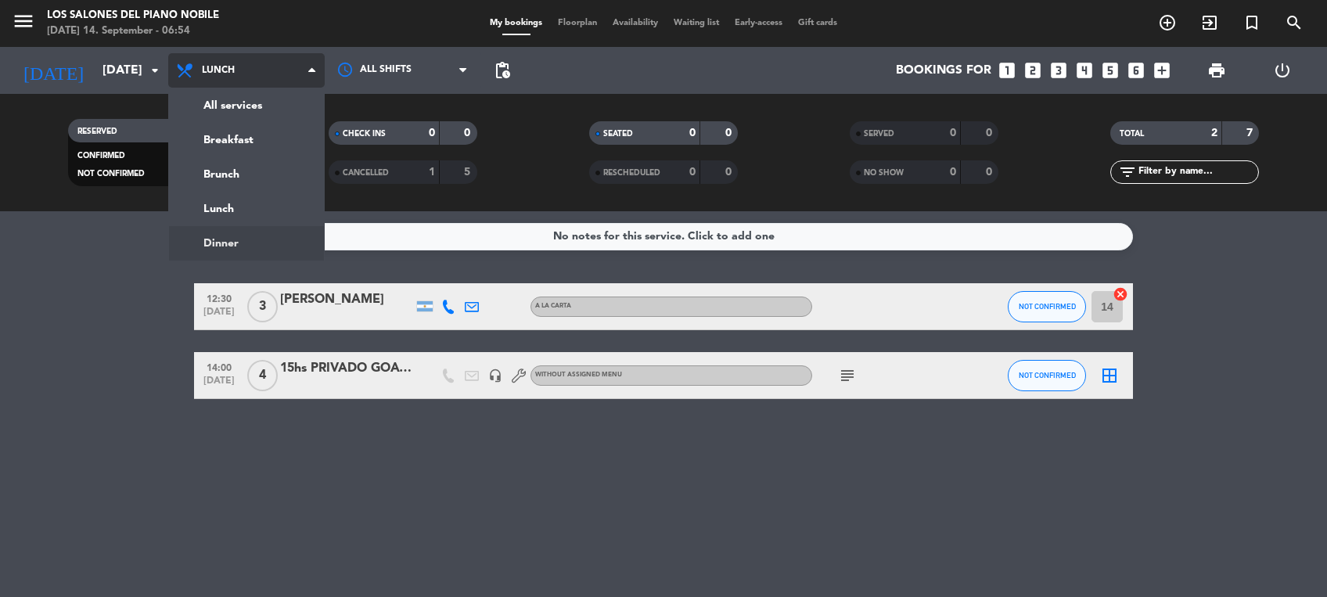
click at [218, 236] on ng-component "menu Los Salones del Piano [PERSON_NAME] [DATE] 14. September - 06:54 My bookin…" at bounding box center [663, 298] width 1327 height 597
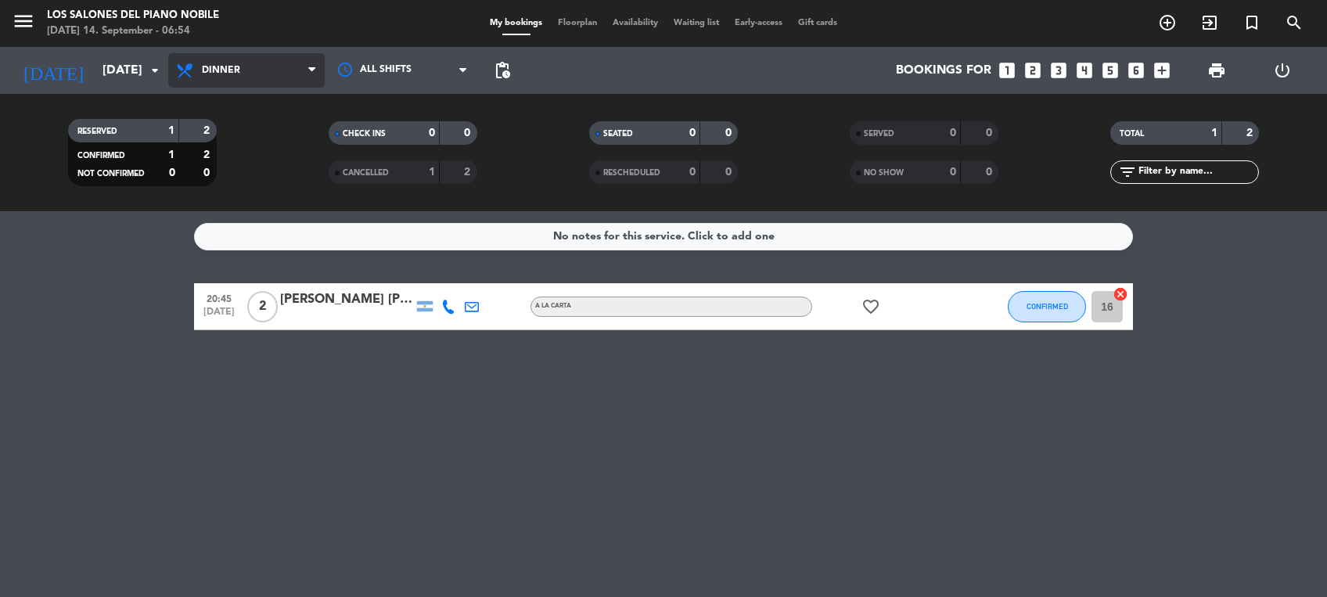
click at [244, 73] on span "Dinner" at bounding box center [246, 70] width 157 height 34
click at [223, 163] on div "menu Los Salones del Piano [PERSON_NAME] [DATE] 14. September - 06:54 My bookin…" at bounding box center [663, 105] width 1327 height 211
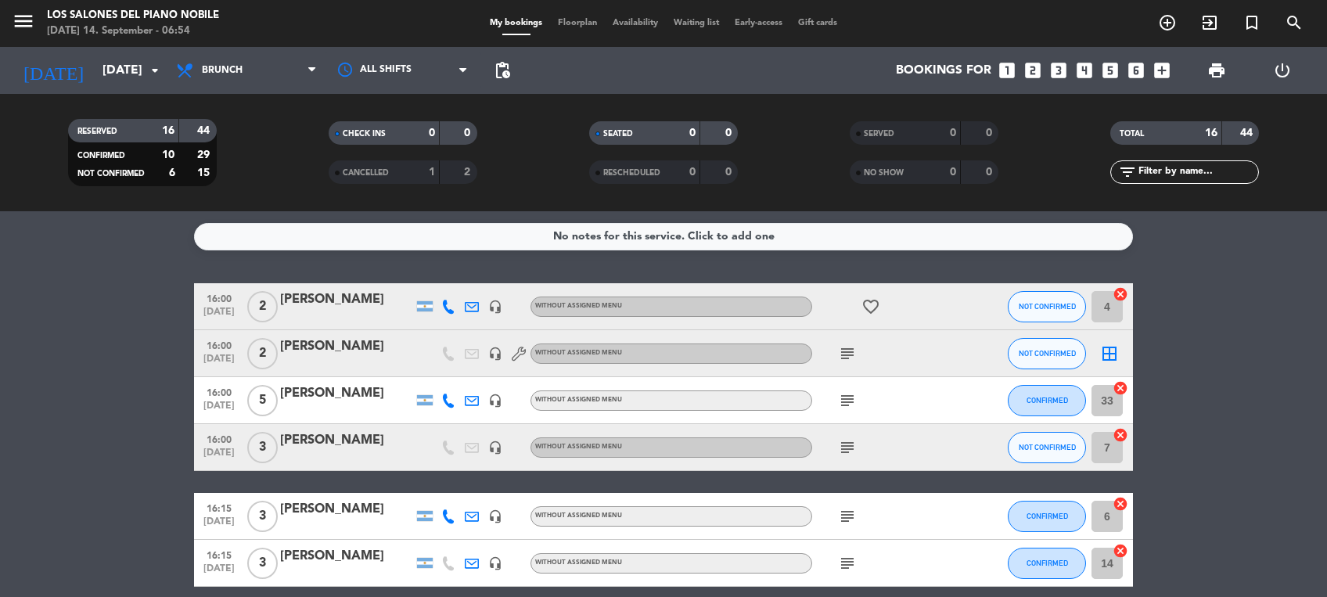
click at [37, 23] on span "menu" at bounding box center [29, 23] width 35 height 37
click at [23, 27] on icon "menu" at bounding box center [23, 20] width 23 height 23
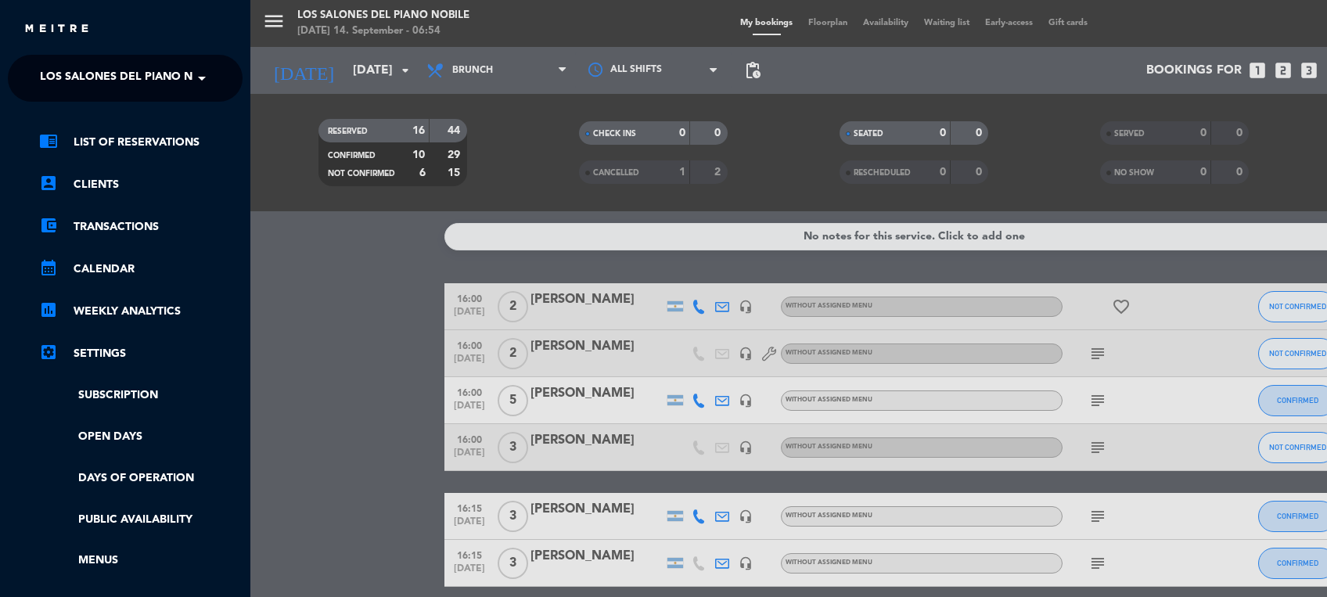
click at [86, 85] on span "Los Salones del Piano Nobile" at bounding box center [132, 78] width 185 height 33
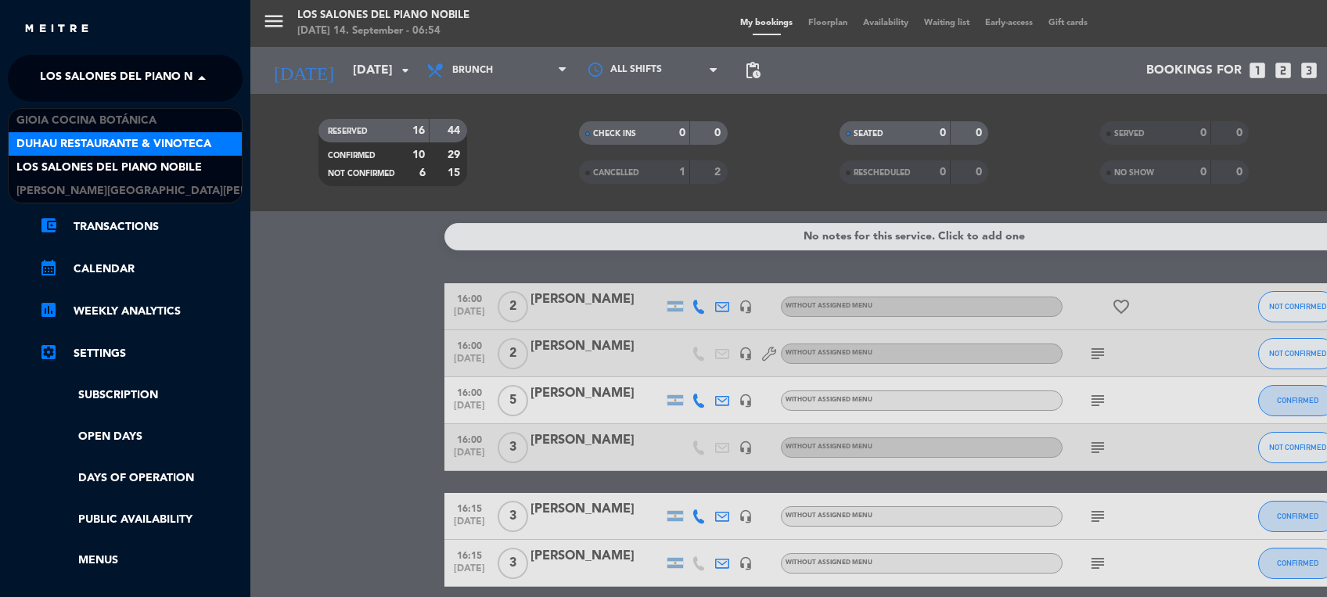
click at [86, 144] on span "Duhau Restaurante & Vinoteca" at bounding box center [113, 144] width 195 height 18
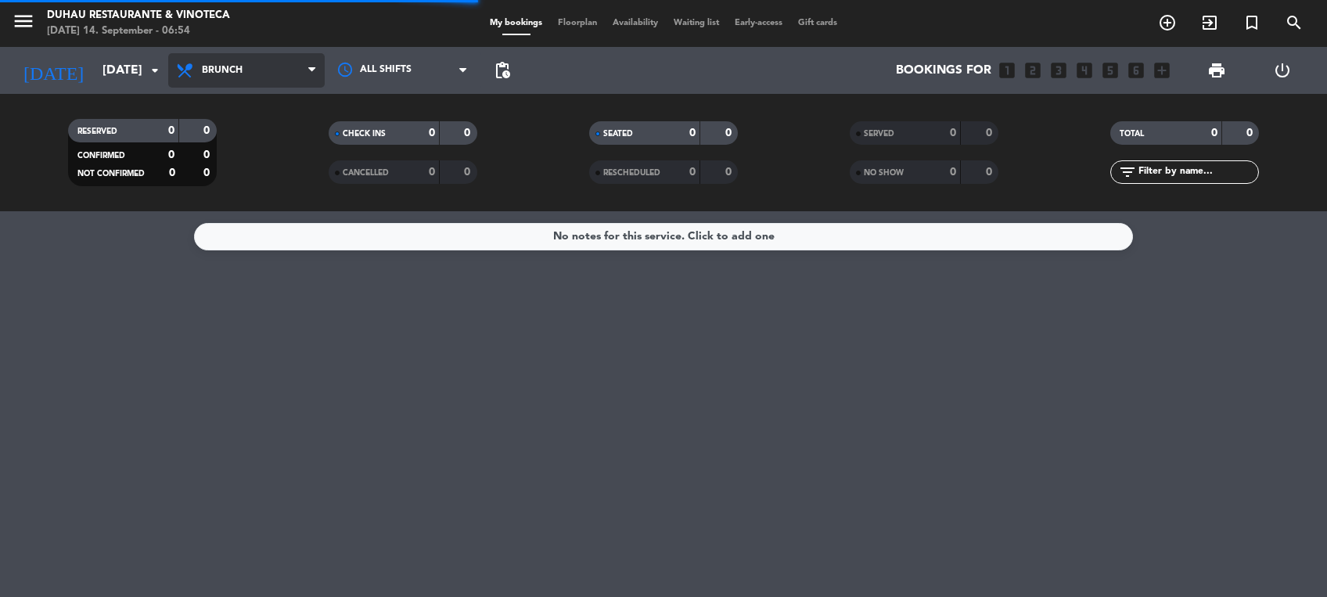
click at [246, 59] on span "Brunch" at bounding box center [246, 70] width 157 height 34
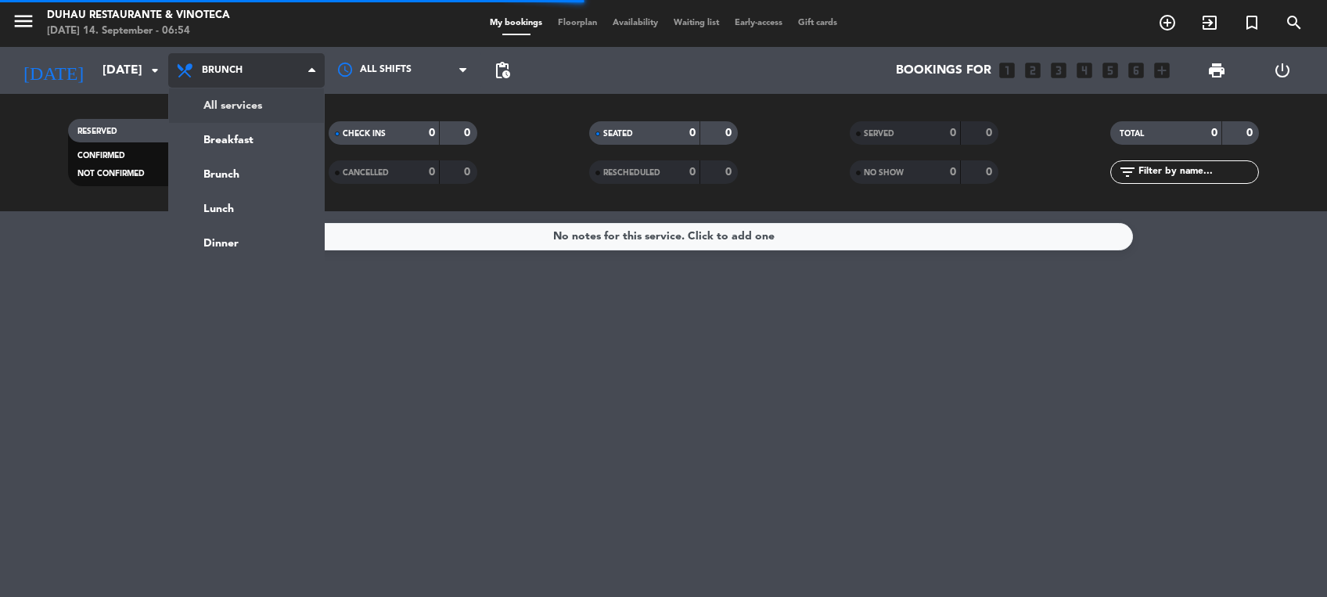
click at [242, 102] on div "menu Duhau Restaurante & Vinoteca [DATE] 14. September - 06:54 My bookings Floo…" at bounding box center [663, 105] width 1327 height 211
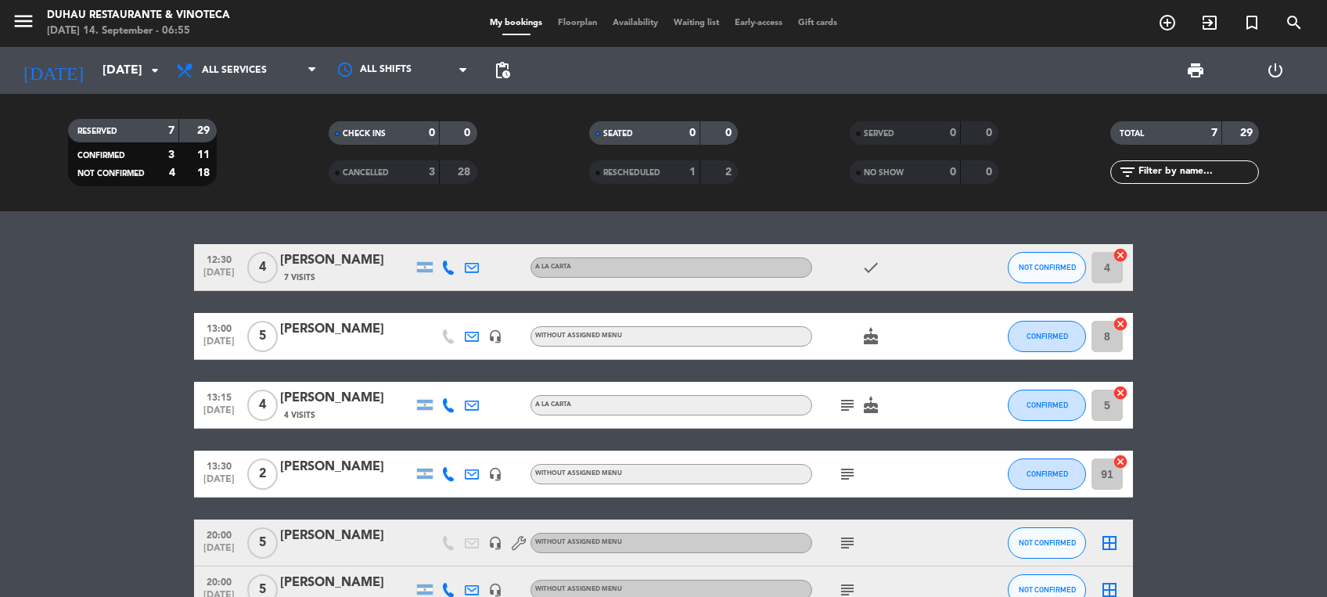
click at [845, 401] on icon "subject" at bounding box center [847, 405] width 19 height 19
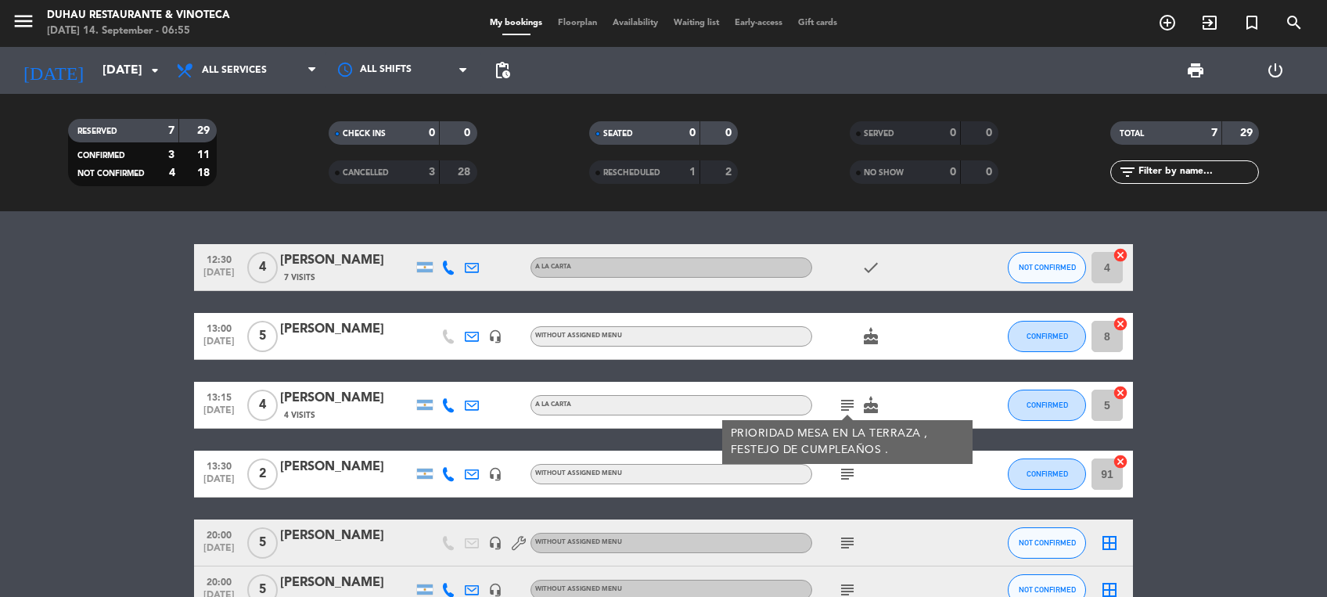
click at [847, 470] on icon "subject" at bounding box center [847, 474] width 19 height 19
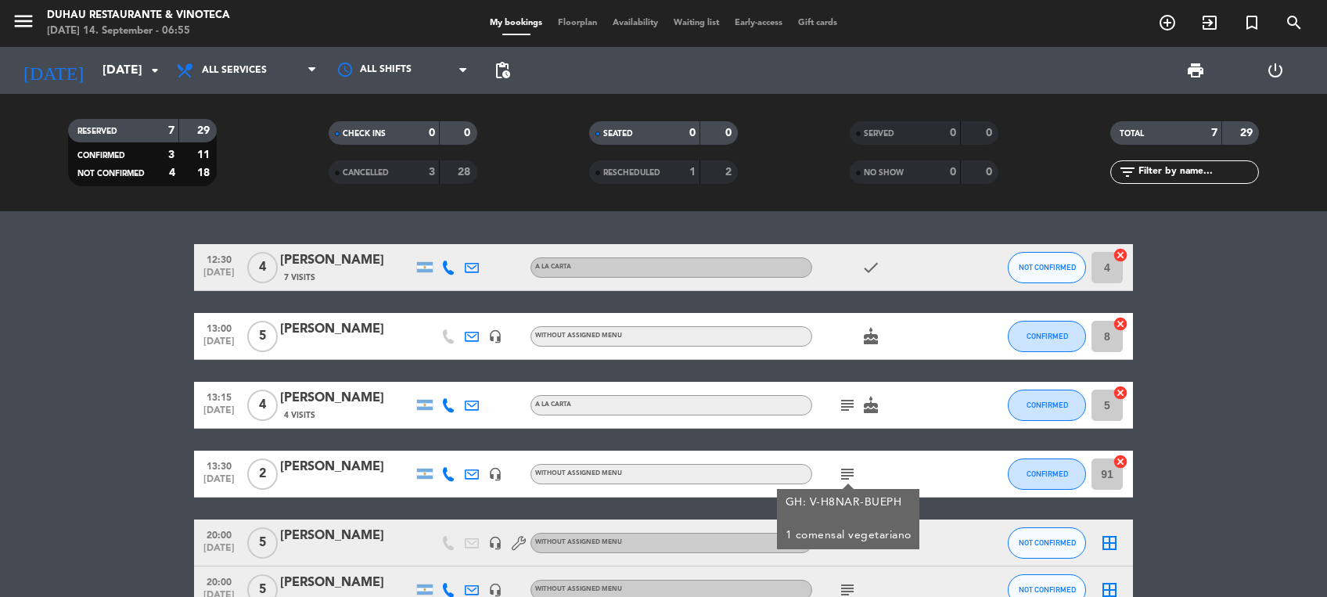
click at [847, 582] on icon "subject" at bounding box center [847, 590] width 19 height 19
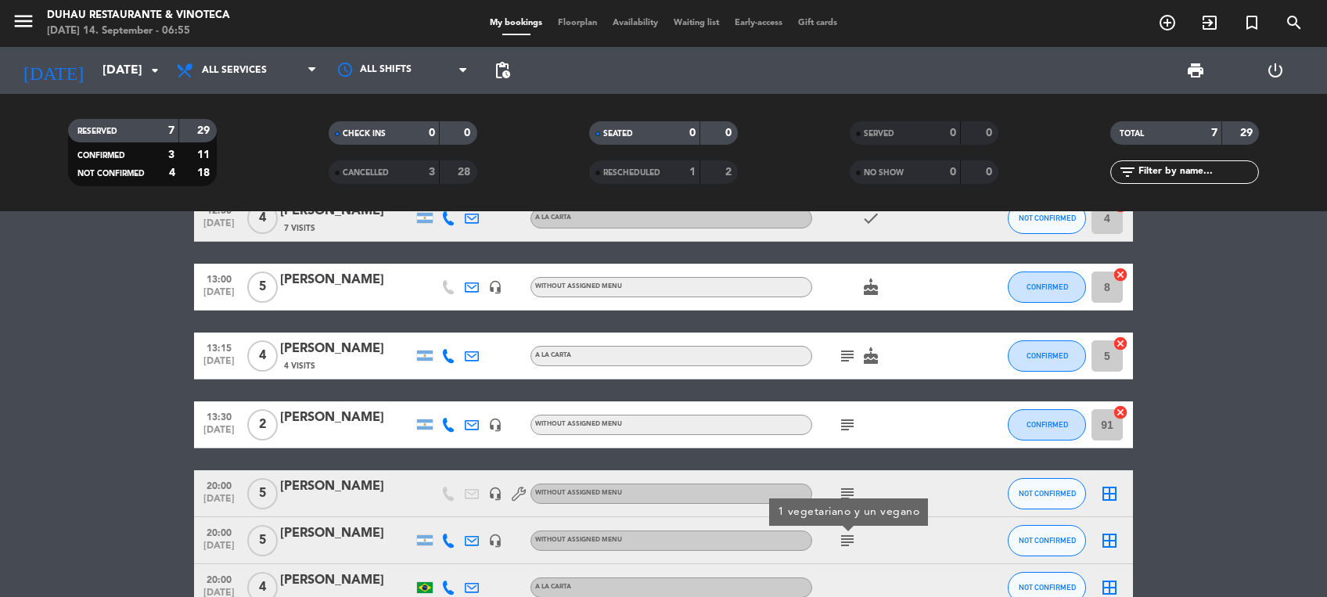
scroll to position [90, 0]
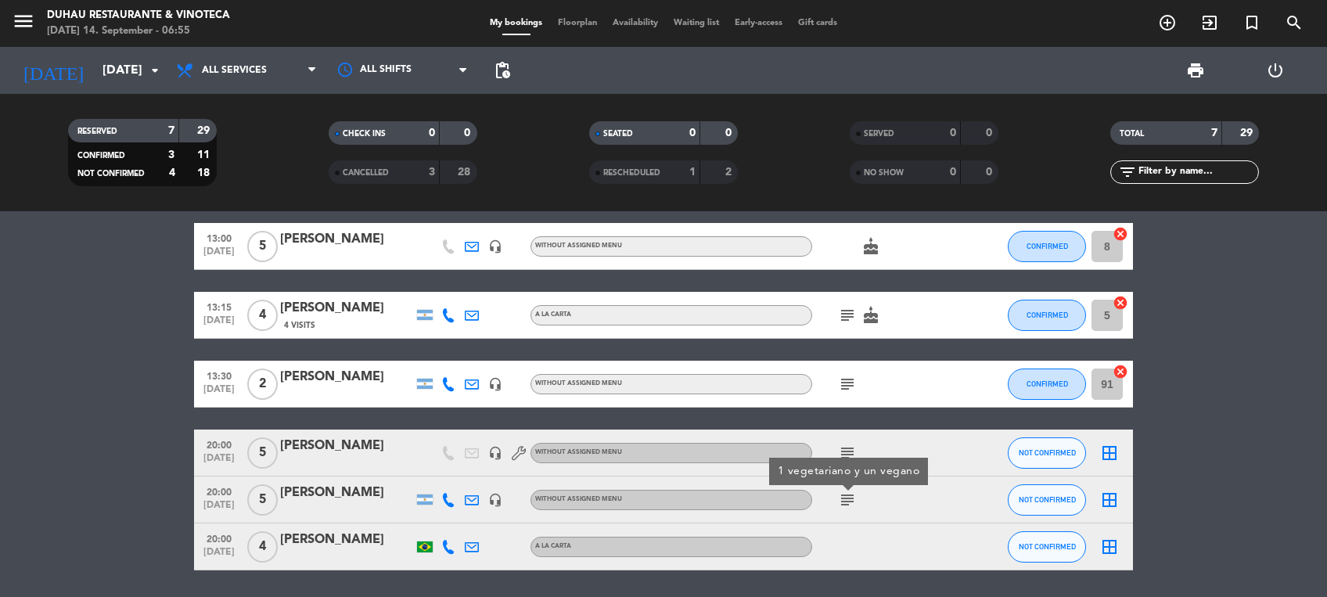
click at [95, 477] on bookings-row "12:30 [DATE] 4 [PERSON_NAME] 7 Visits A LA CARTA check NOT CONFIRMED 4 cancel 1…" at bounding box center [663, 362] width 1327 height 416
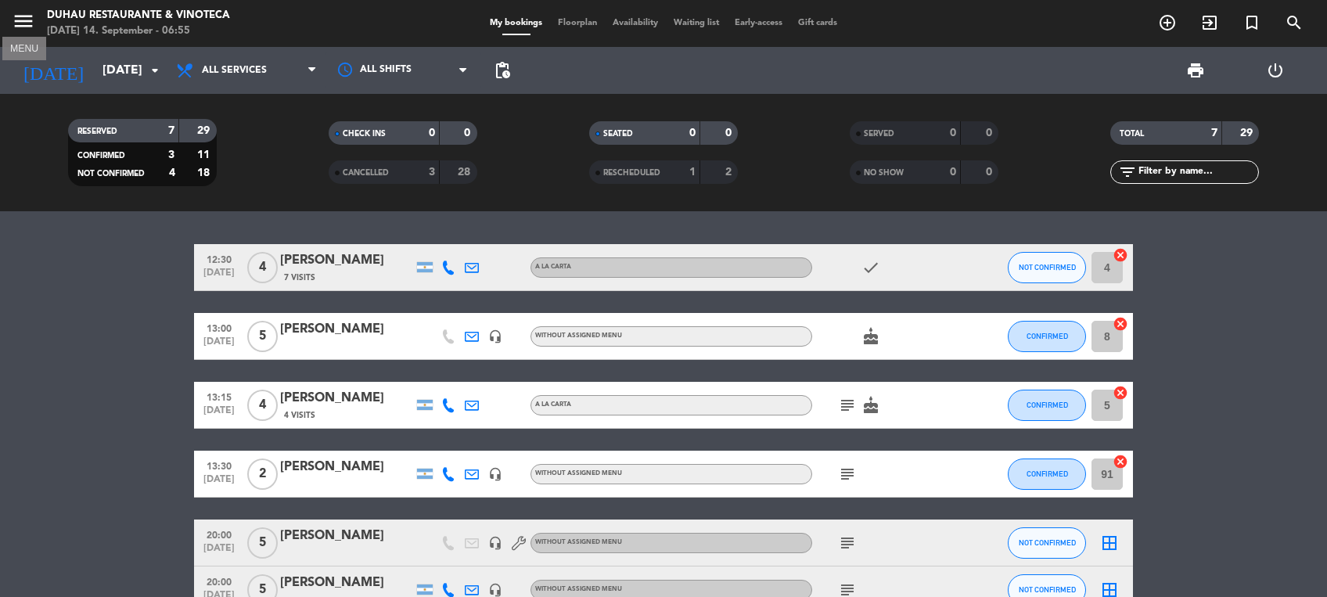
click at [25, 20] on icon "menu" at bounding box center [23, 20] width 23 height 23
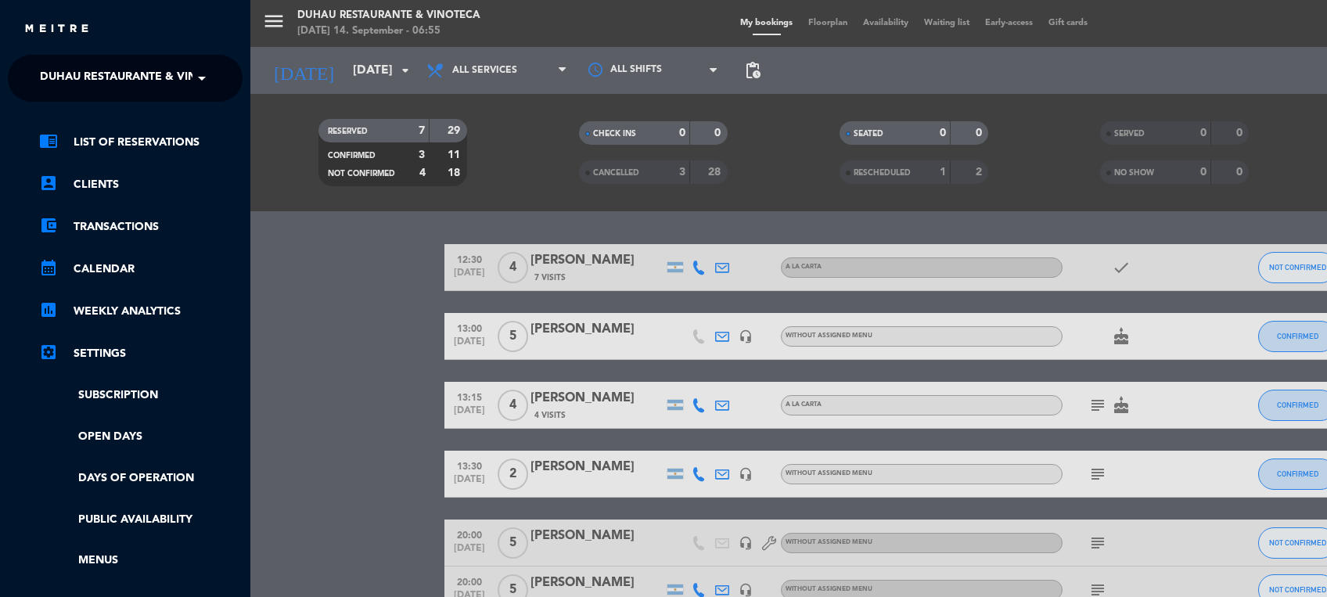
click at [99, 92] on span "Duhau Restaurante & Vinoteca" at bounding box center [137, 78] width 195 height 33
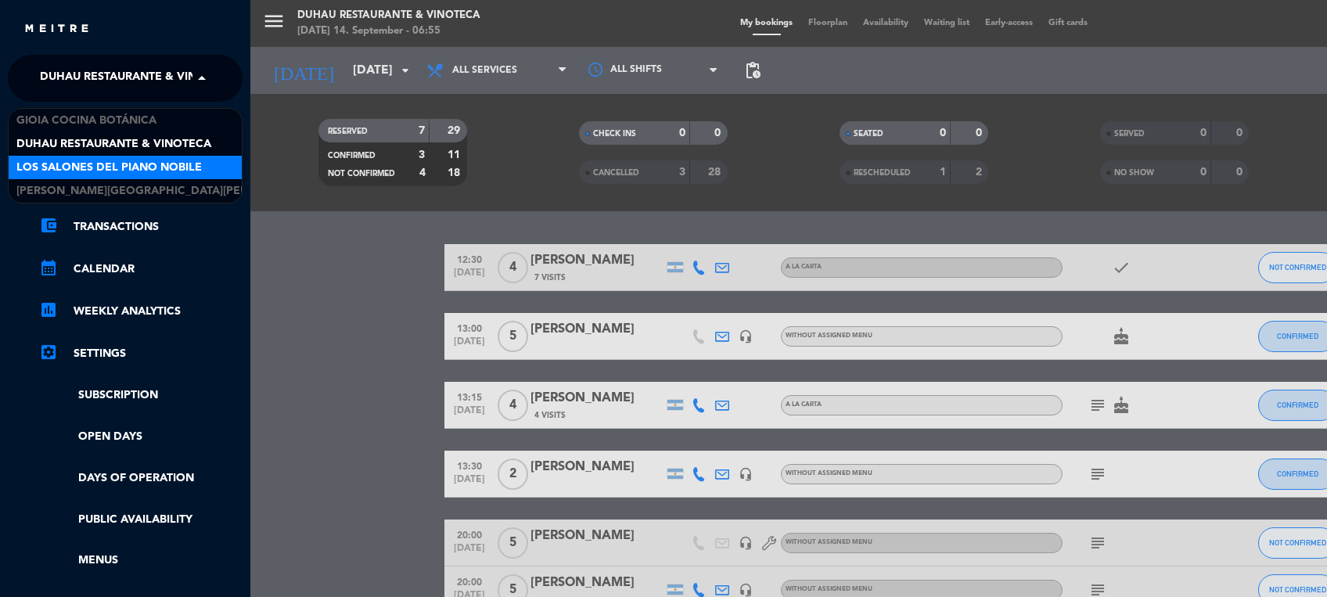
click at [94, 163] on span "Los Salones del Piano Nobile" at bounding box center [108, 168] width 185 height 18
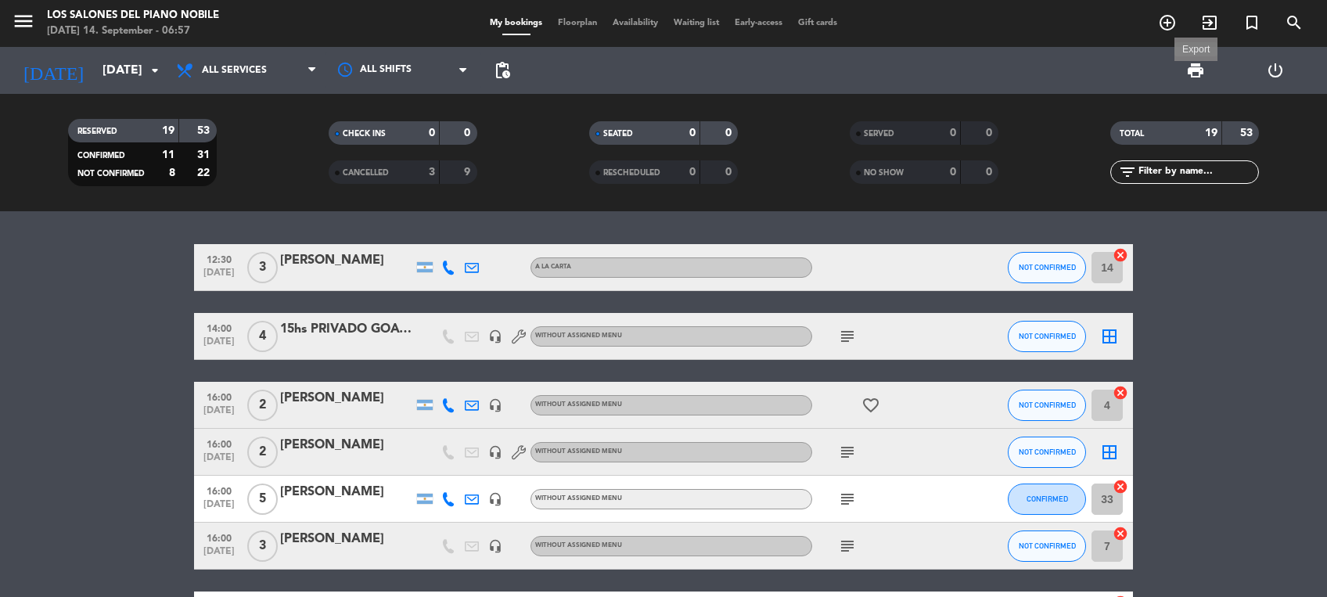
click at [1197, 63] on span "print" at bounding box center [1195, 70] width 19 height 19
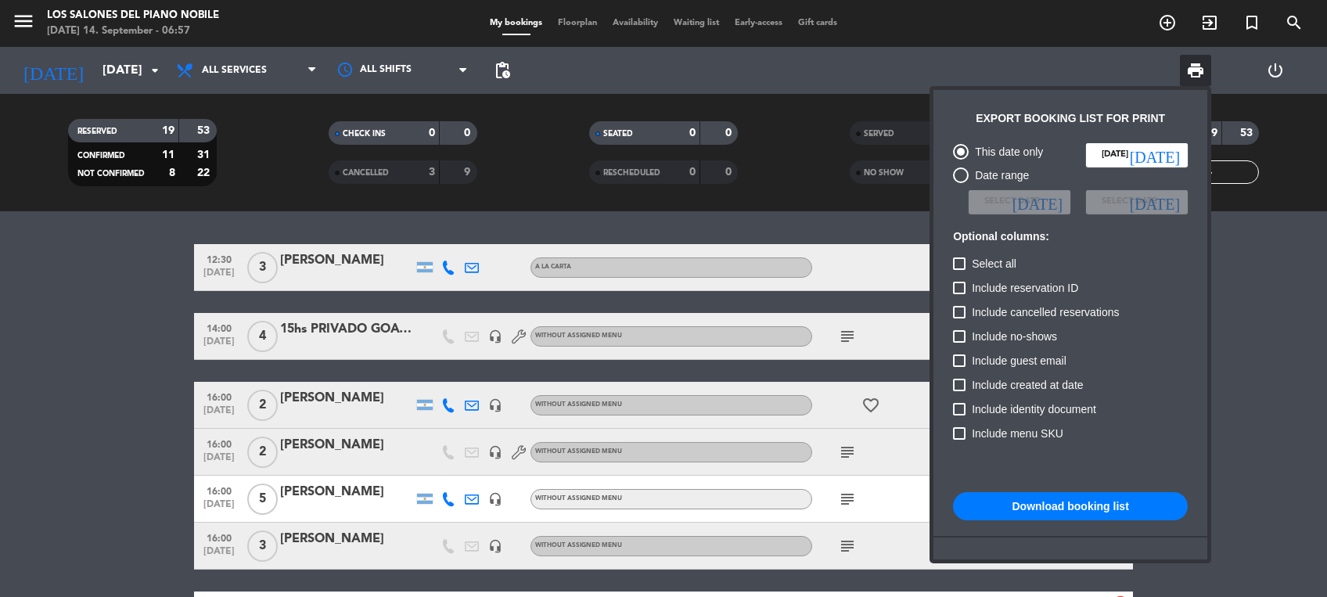
click at [1070, 497] on button "Download booking list" at bounding box center [1070, 506] width 235 height 28
click at [124, 326] on div at bounding box center [663, 298] width 1327 height 597
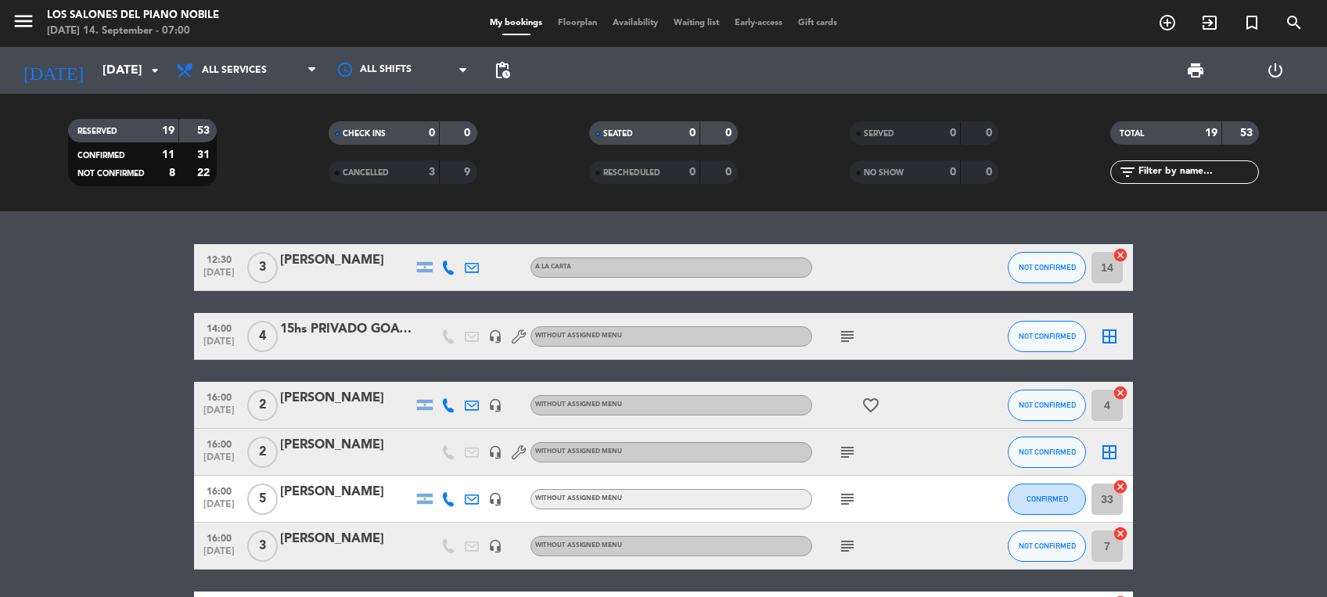
click at [263, 88] on div "All services Breakfast Brunch Lunch Dinner All services All services Breakfast …" at bounding box center [246, 70] width 157 height 47
click at [280, 79] on span "All services" at bounding box center [246, 70] width 157 height 34
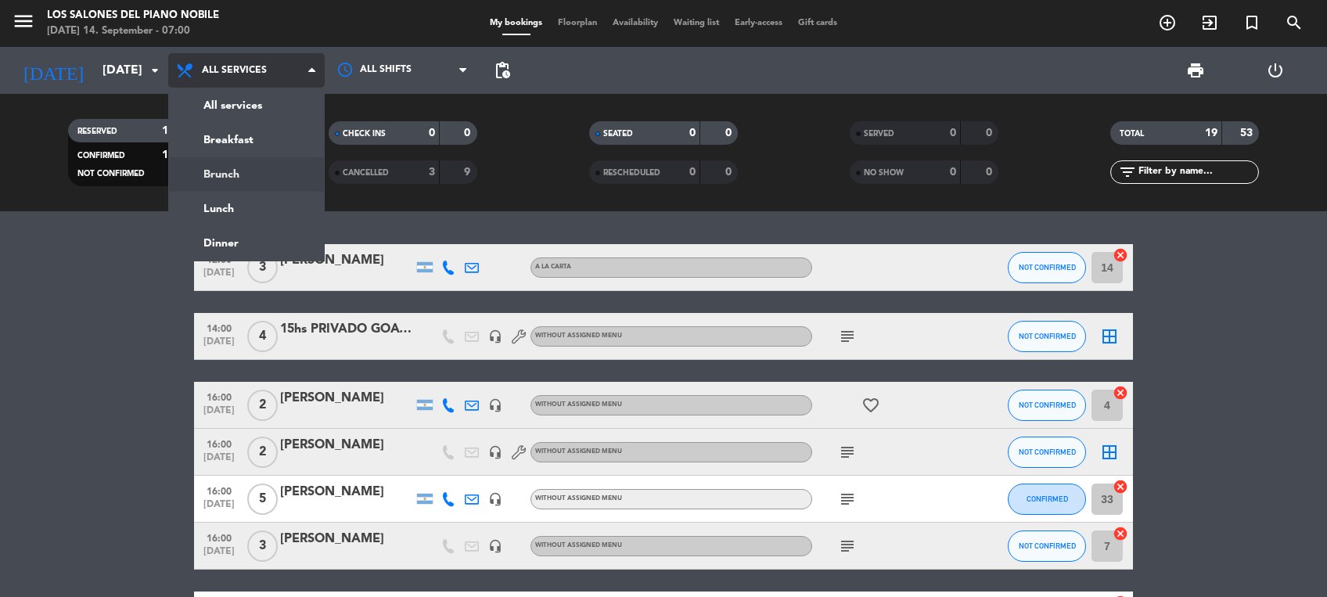
click at [247, 169] on div "menu Los Salones del Piano [PERSON_NAME] [DATE] 14. September - 07:00 My bookin…" at bounding box center [663, 105] width 1327 height 211
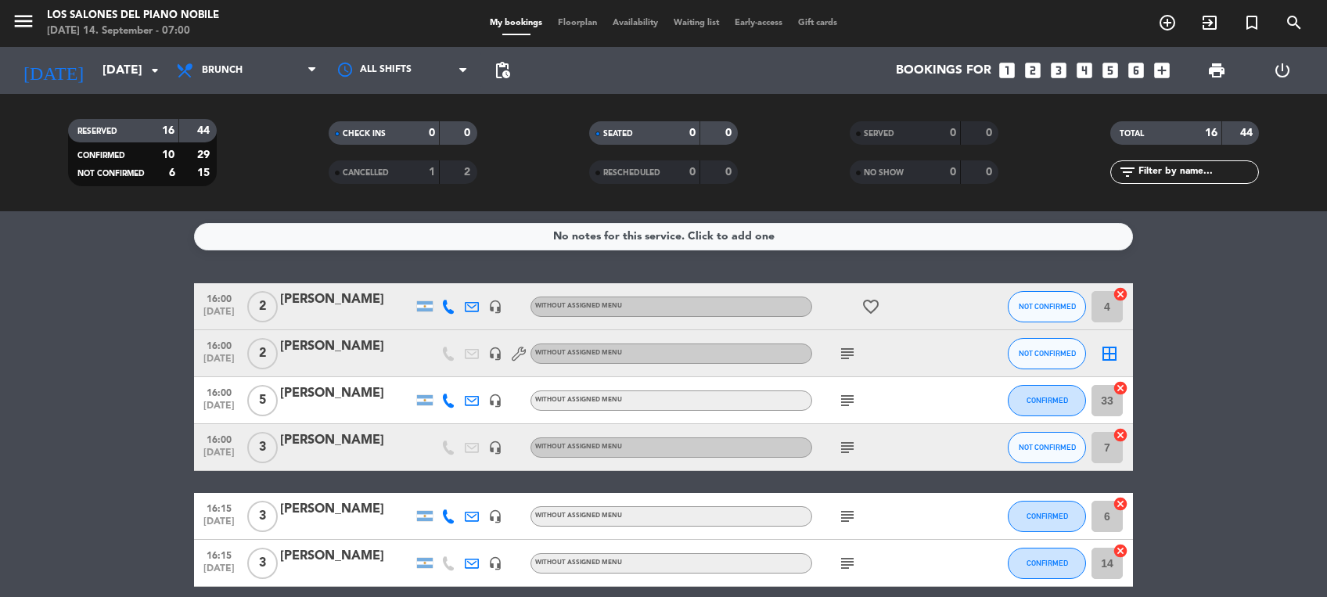
click at [247, 169] on filter-checkbox "RESERVED 16 44 CONFIRMED 10 29 NOT CONFIRMED 6 15" at bounding box center [142, 152] width 261 height 67
click at [851, 351] on icon "subject" at bounding box center [847, 353] width 19 height 19
click at [851, 398] on icon "subject" at bounding box center [847, 400] width 19 height 19
click at [851, 443] on icon "subject" at bounding box center [847, 447] width 19 height 19
click at [845, 518] on icon "subject" at bounding box center [847, 516] width 19 height 19
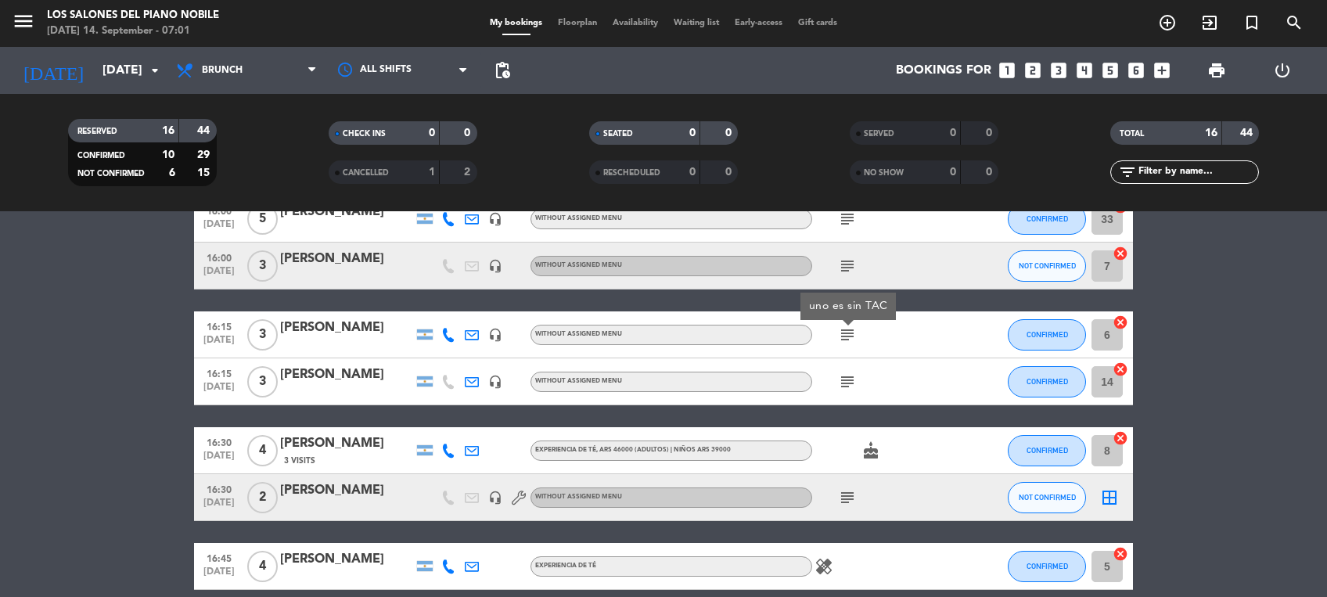
scroll to position [188, 0]
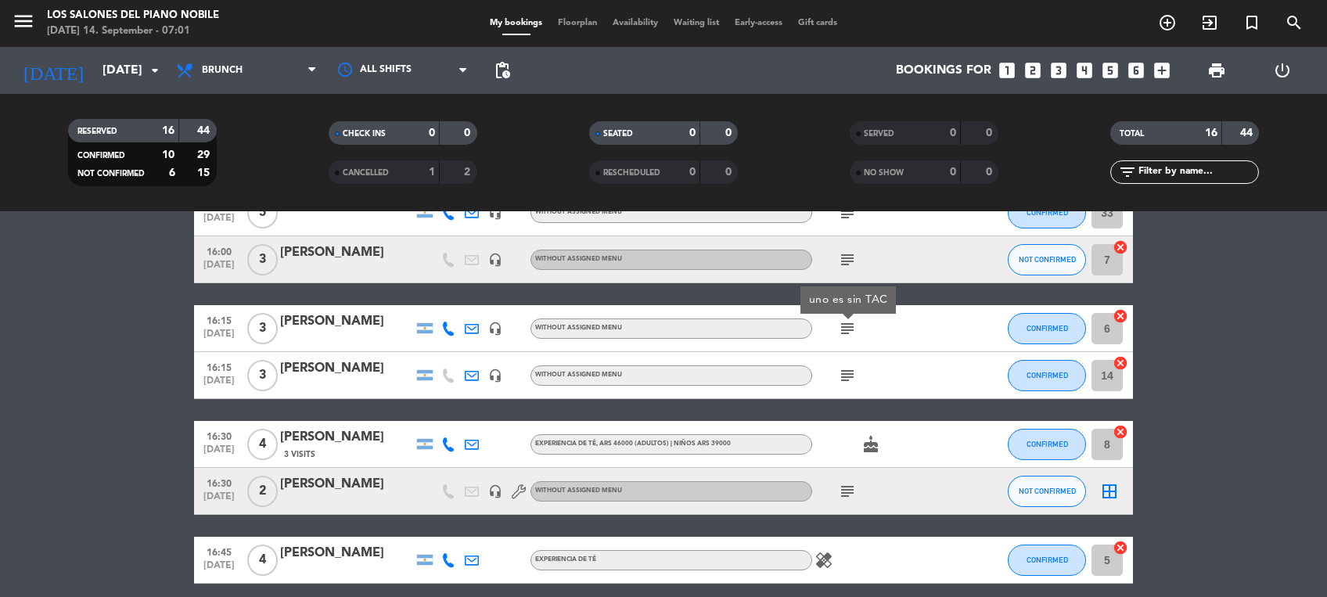
click at [852, 378] on icon "subject" at bounding box center [847, 375] width 19 height 19
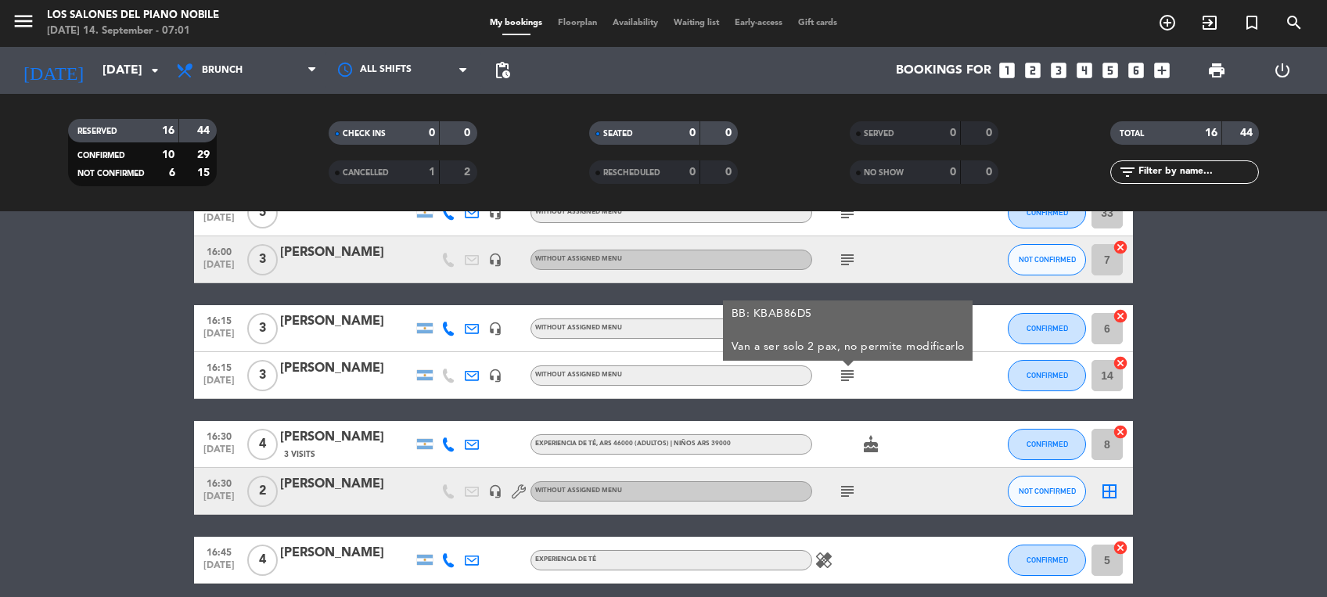
click at [851, 489] on icon "subject" at bounding box center [847, 491] width 19 height 19
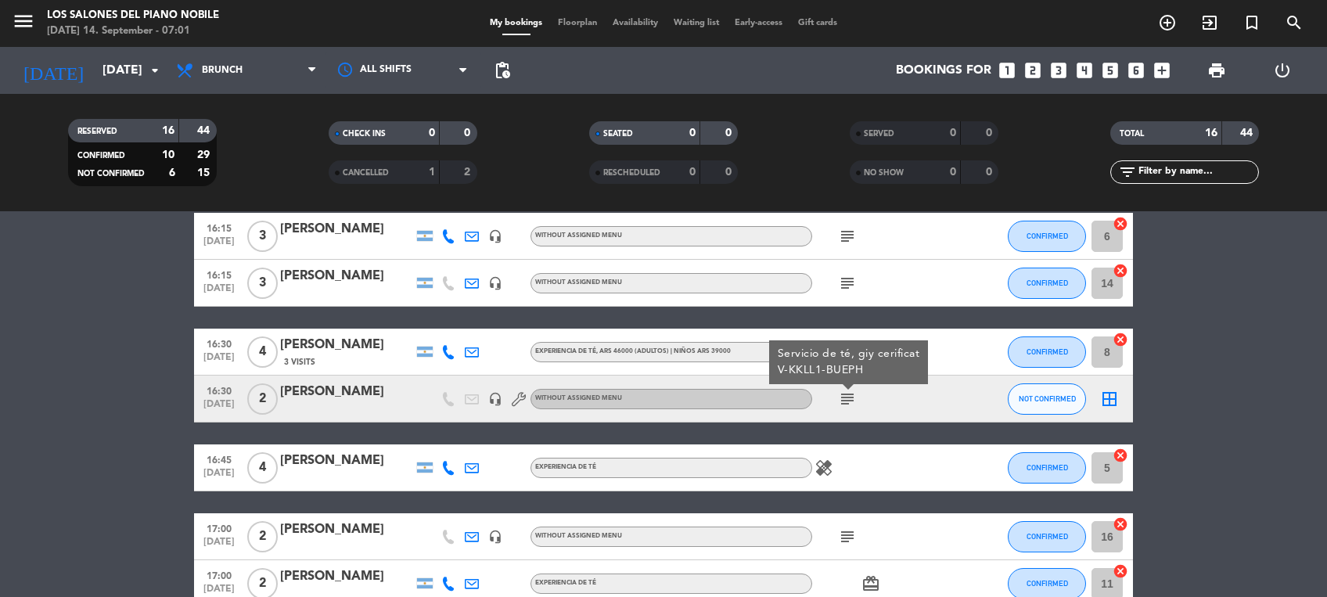
scroll to position [313, 0]
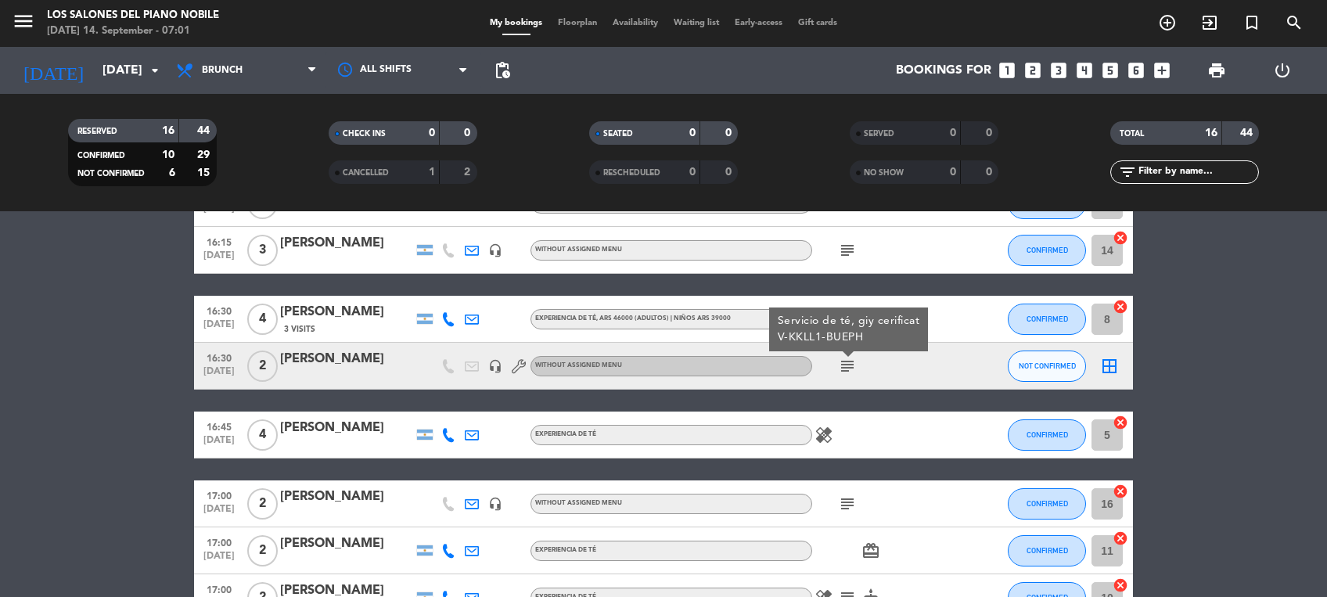
click at [826, 438] on icon "healing" at bounding box center [824, 435] width 19 height 19
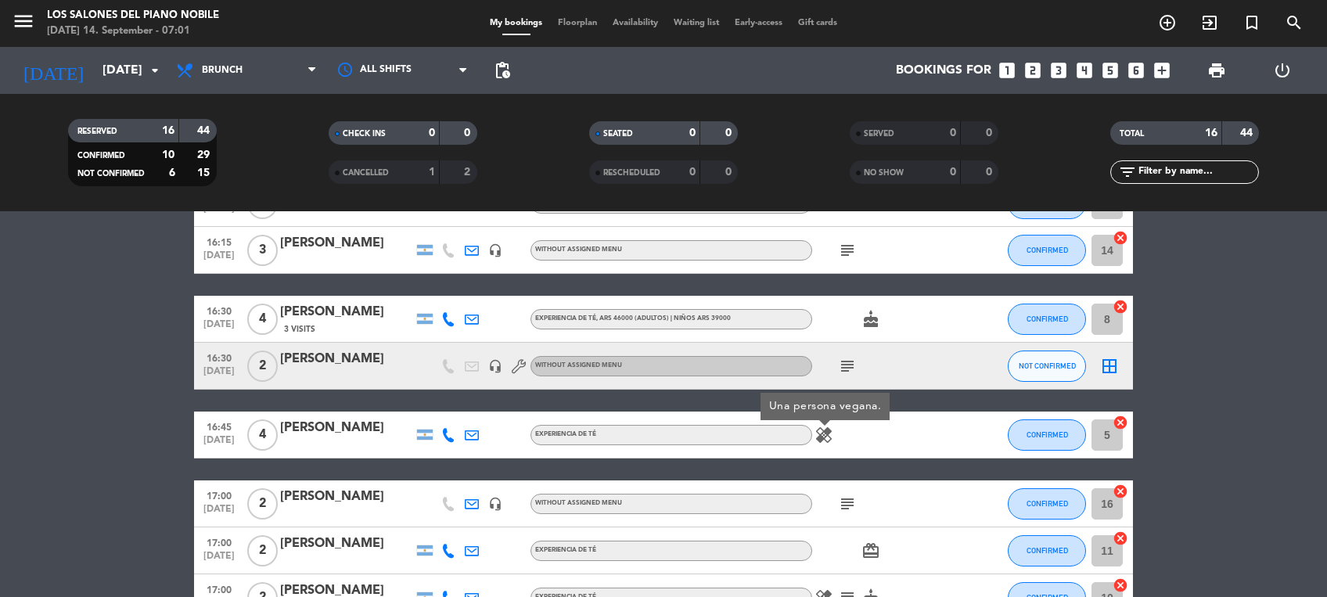
click at [848, 502] on icon "subject" at bounding box center [847, 504] width 19 height 19
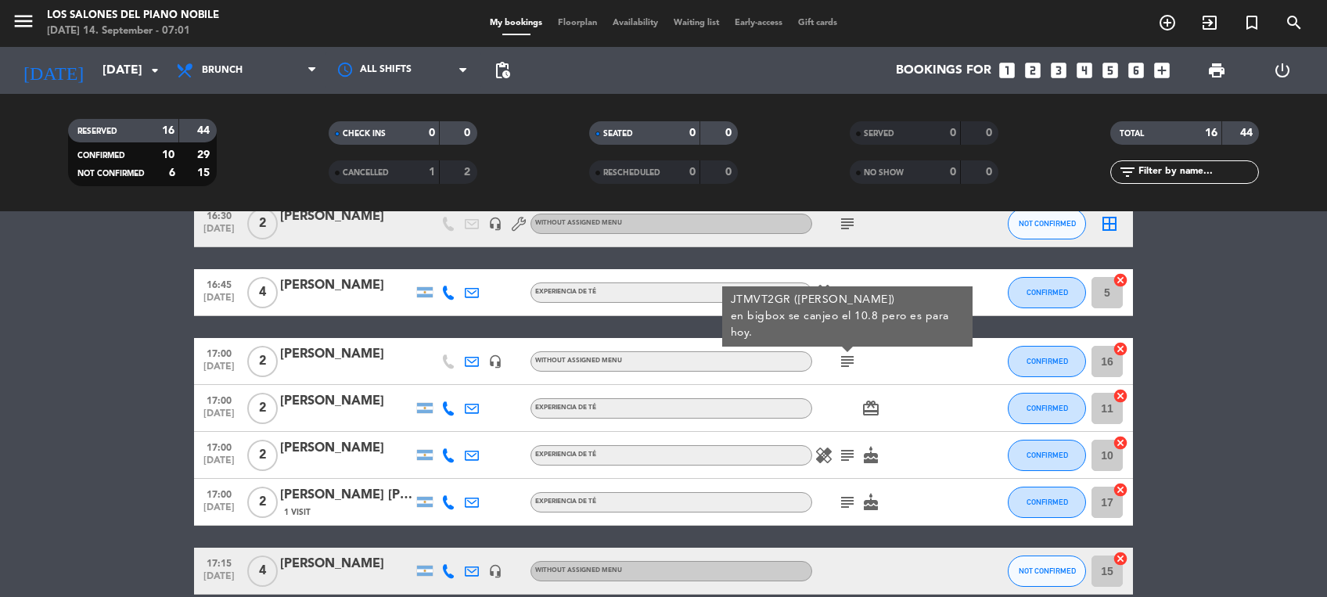
scroll to position [473, 0]
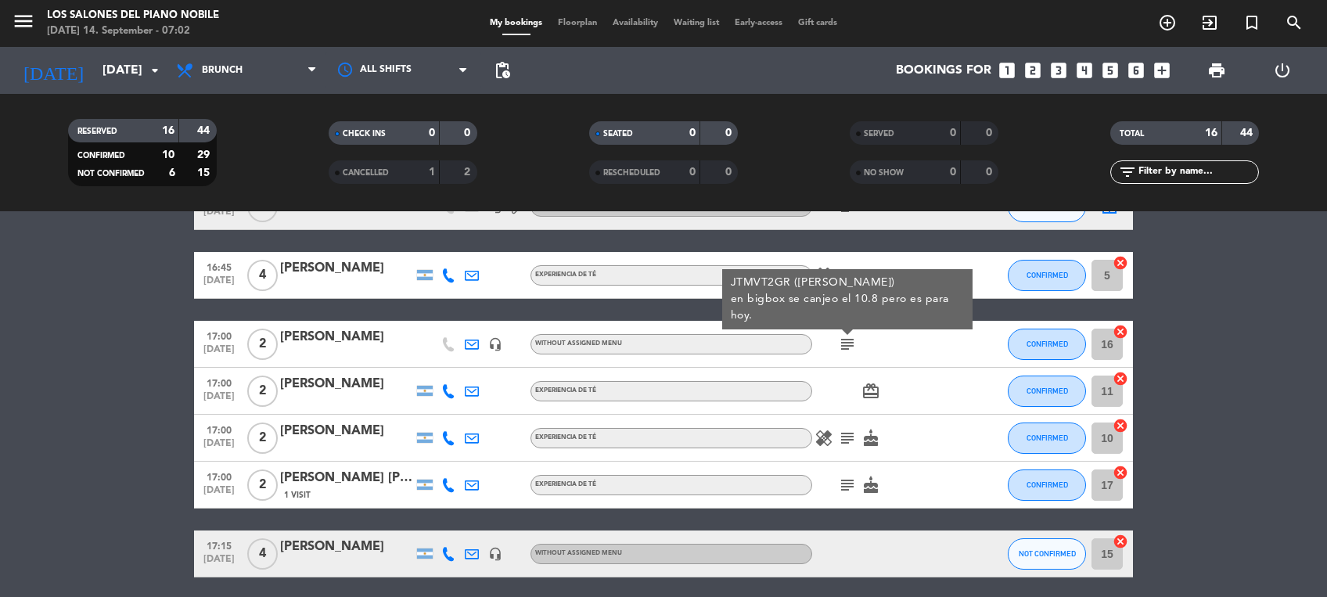
click at [823, 436] on icon "healing" at bounding box center [824, 438] width 19 height 19
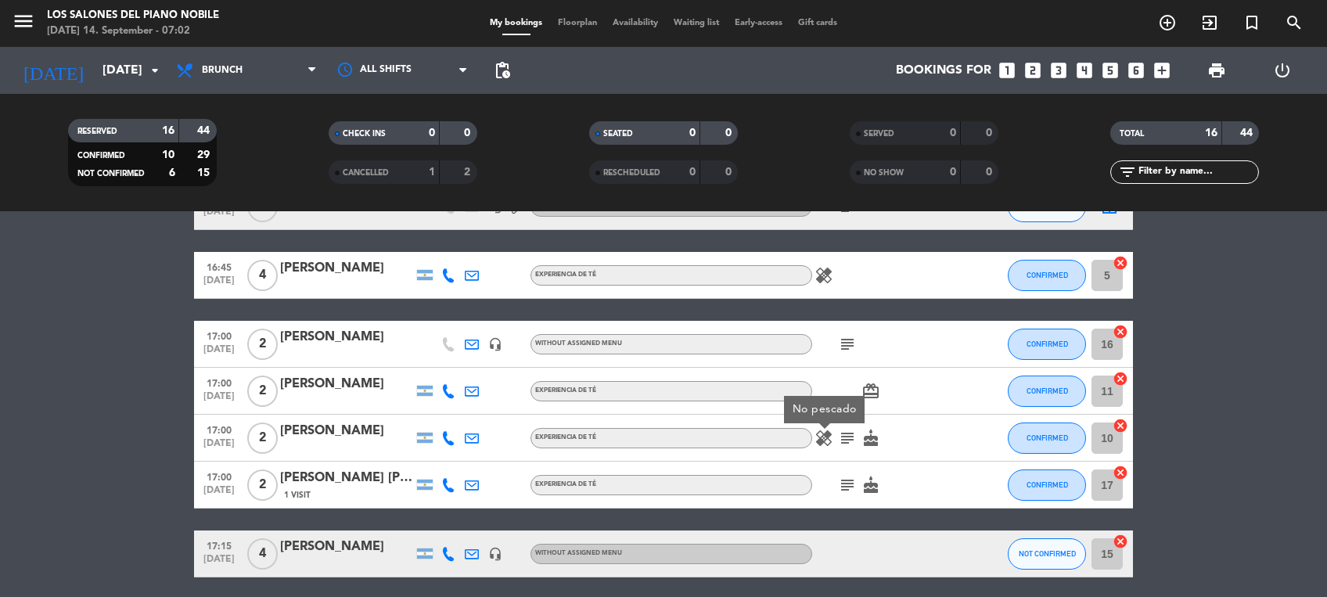
click at [843, 436] on icon "subject" at bounding box center [847, 438] width 19 height 19
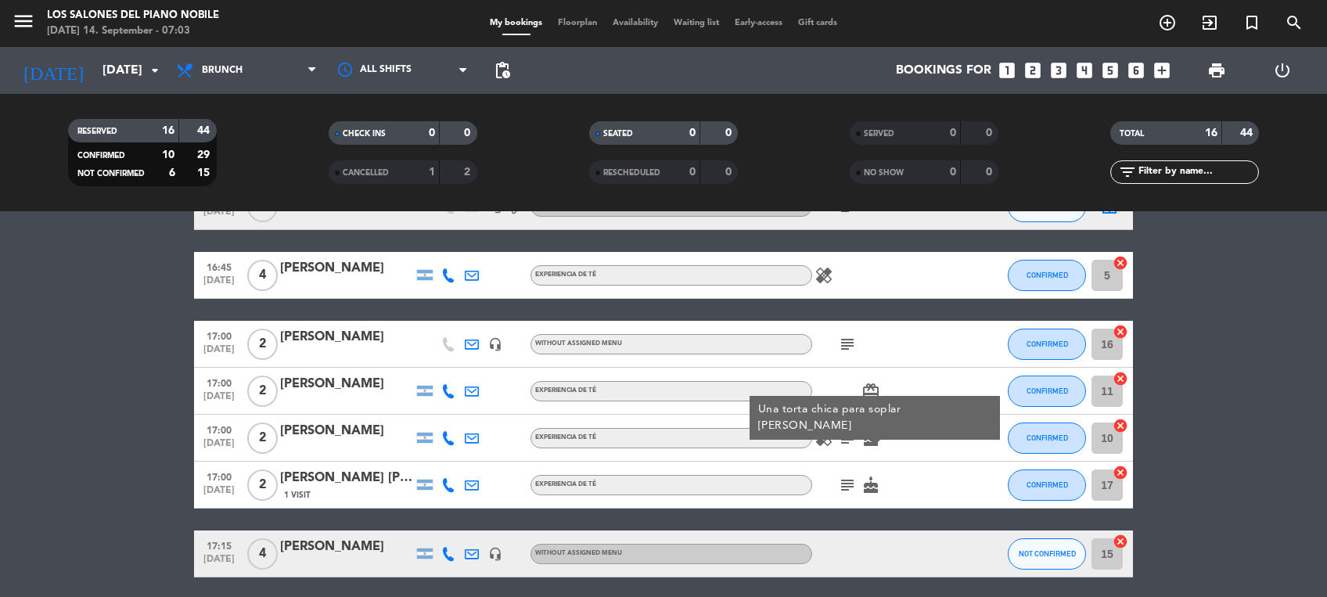
drag, startPoint x: 520, startPoint y: 1, endPoint x: 29, endPoint y: 23, distance: 491.1
click at [29, 23] on icon "menu" at bounding box center [23, 20] width 23 height 23
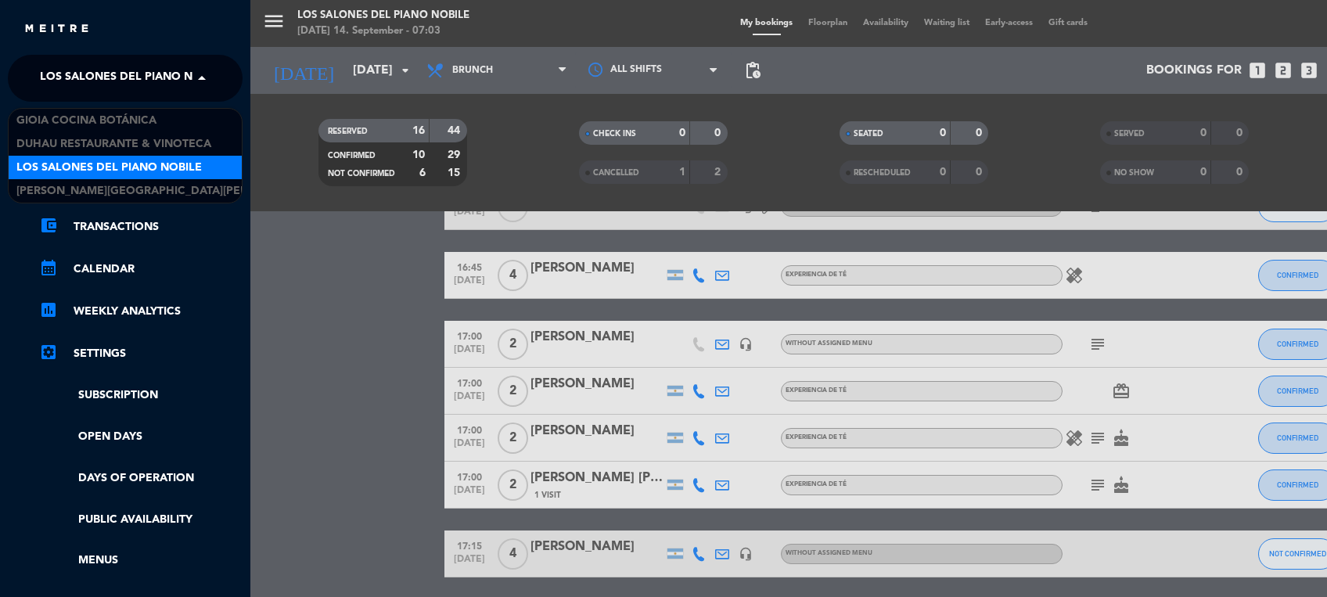
click at [138, 81] on span "Los Salones del Piano Nobile" at bounding box center [132, 78] width 185 height 33
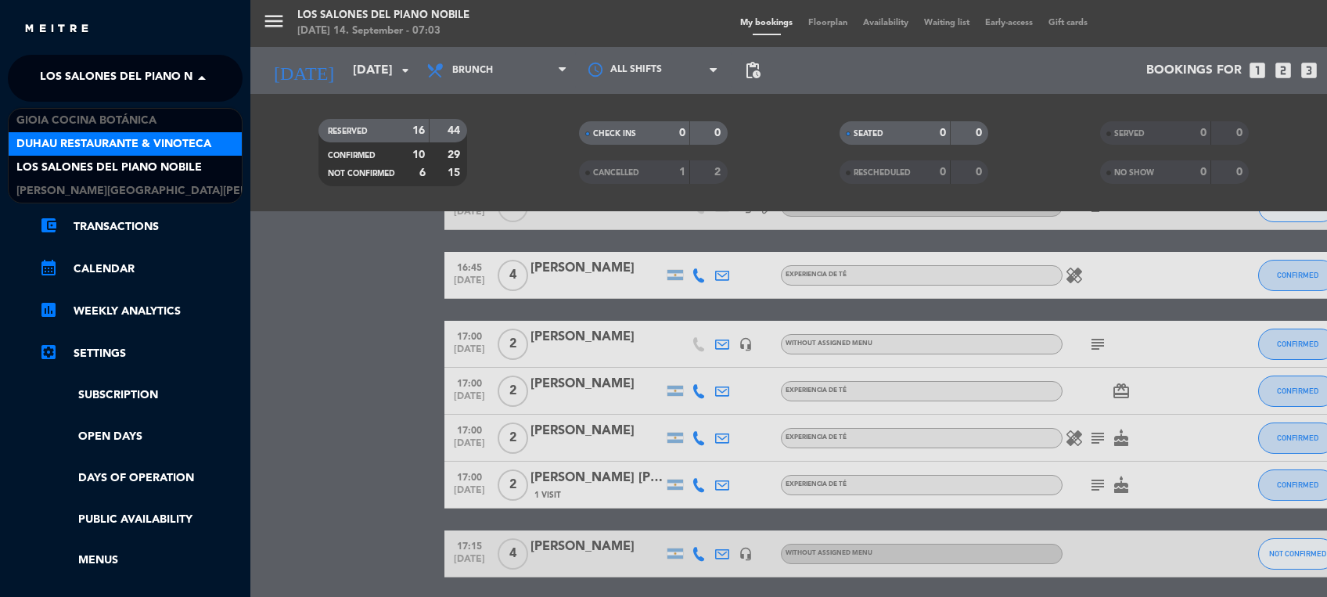
click at [134, 136] on span "Duhau Restaurante & Vinoteca" at bounding box center [113, 144] width 195 height 18
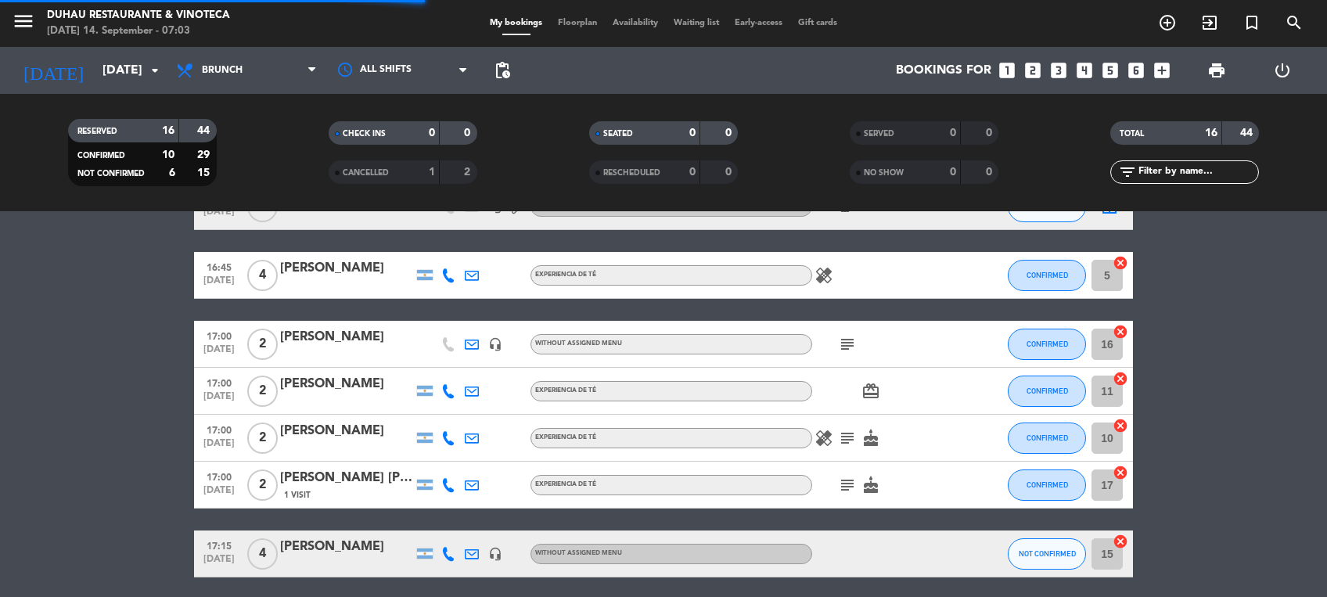
scroll to position [0, 0]
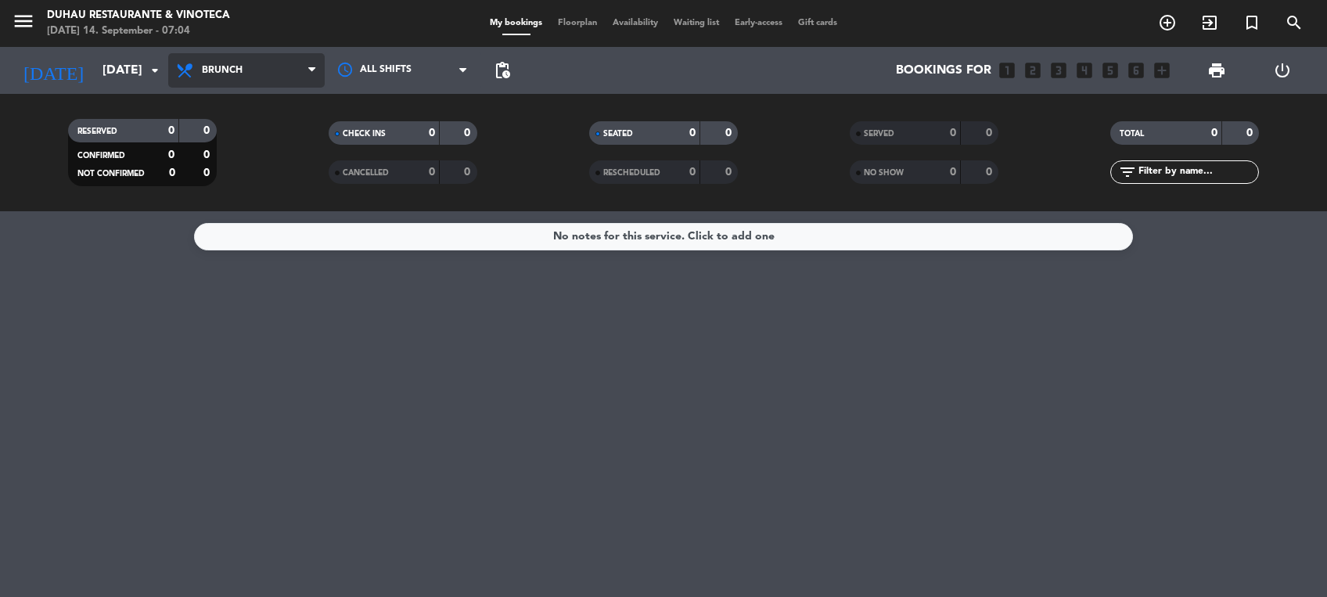
click at [252, 54] on span "Brunch" at bounding box center [246, 70] width 157 height 34
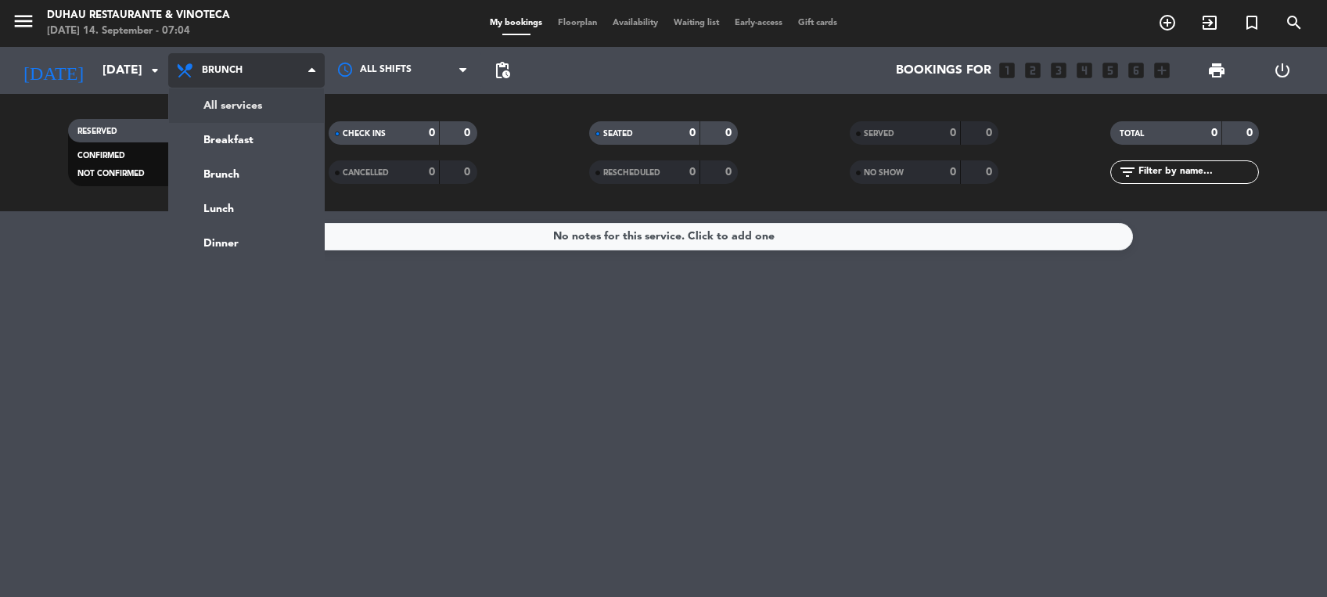
click at [243, 111] on div "menu Duhau Restaurante & Vinoteca [DATE] 14. September - 07:04 My bookings Floo…" at bounding box center [663, 105] width 1327 height 211
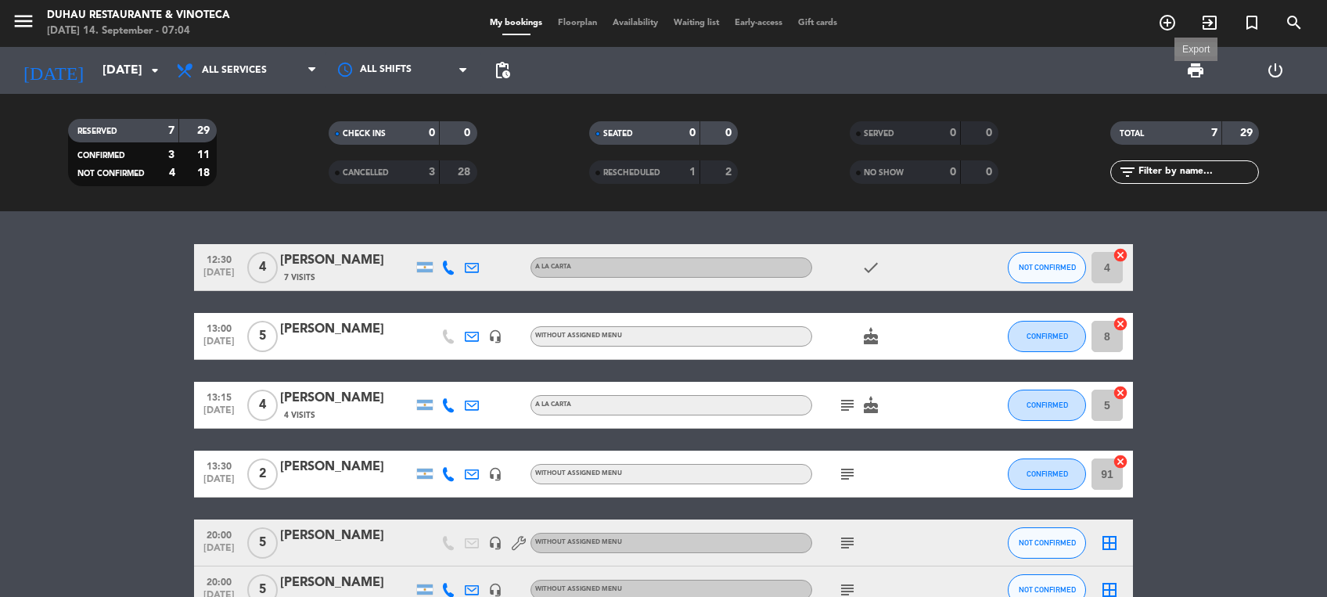
click at [1197, 75] on span "print" at bounding box center [1195, 70] width 19 height 19
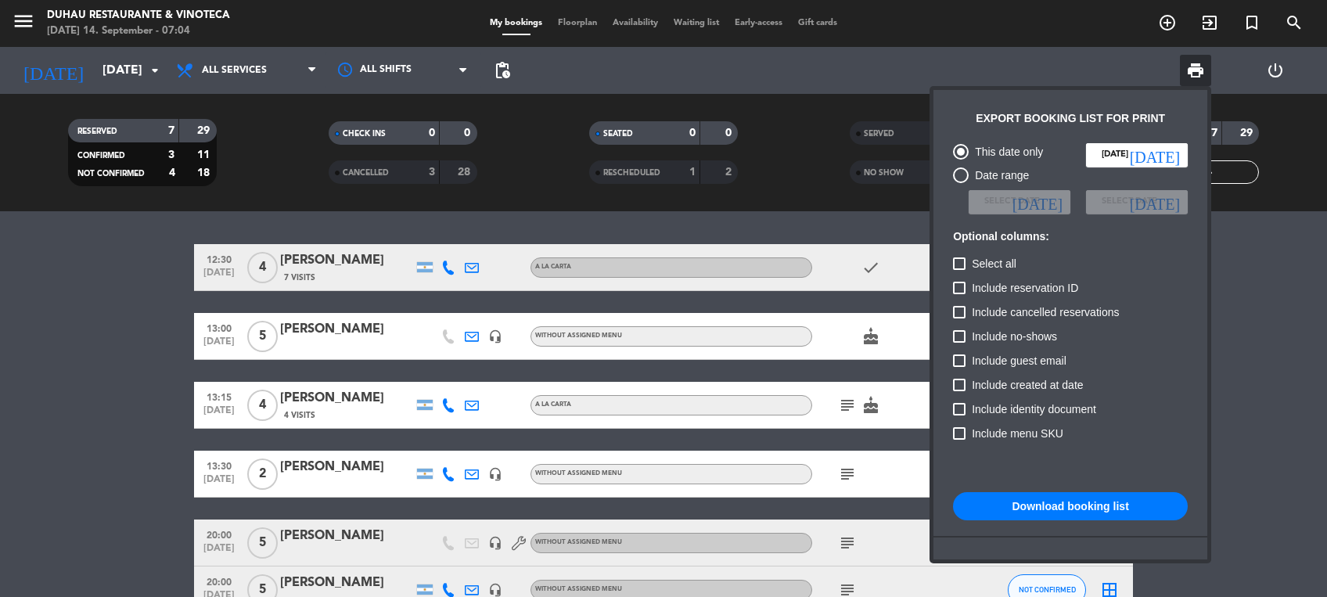
click at [1144, 509] on button "Download booking list" at bounding box center [1070, 506] width 235 height 28
click at [1225, 402] on div at bounding box center [663, 298] width 1327 height 597
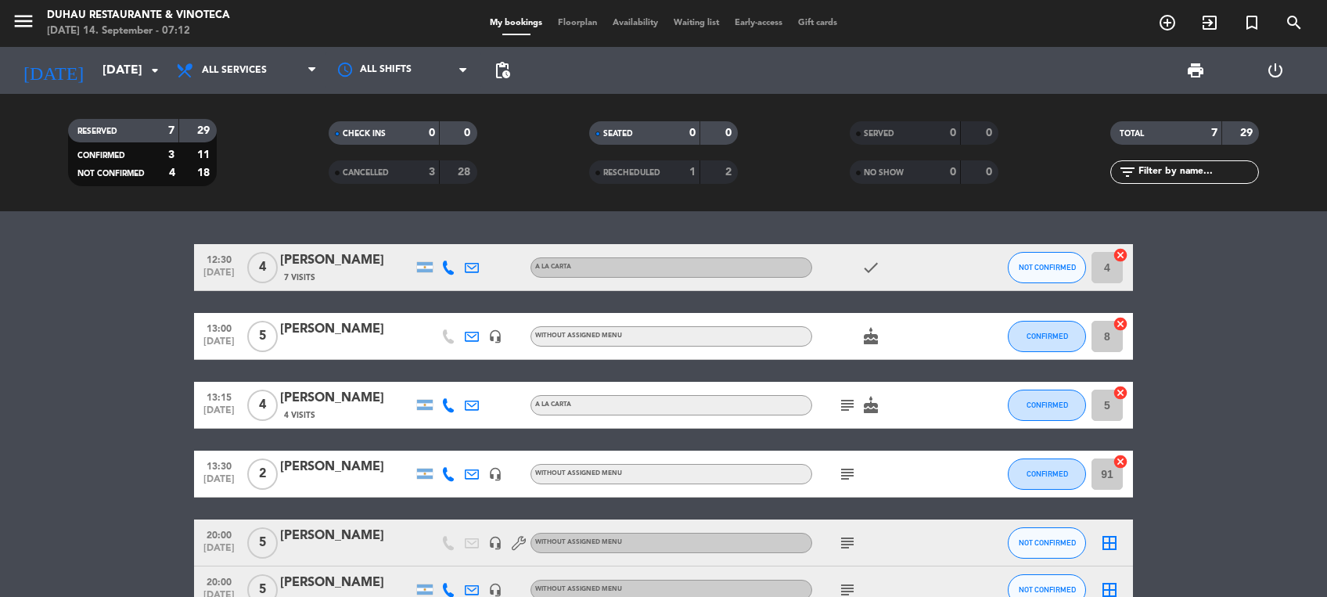
click at [151, 330] on bookings-row "12:30 [DATE] 4 [PERSON_NAME] 7 Visits A LA CARTA check NOT CONFIRMED 4 cancel 1…" at bounding box center [663, 452] width 1327 height 416
click at [28, 23] on icon "menu" at bounding box center [23, 20] width 23 height 23
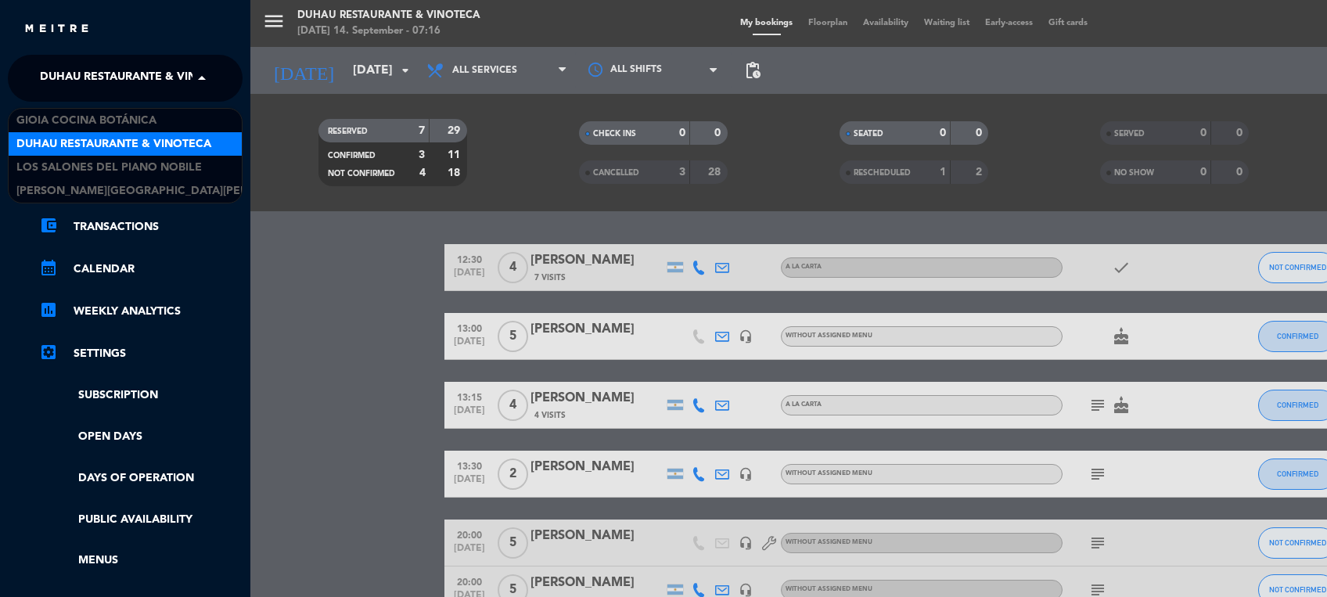
click at [154, 88] on span "Duhau Restaurante & Vinoteca" at bounding box center [137, 78] width 195 height 33
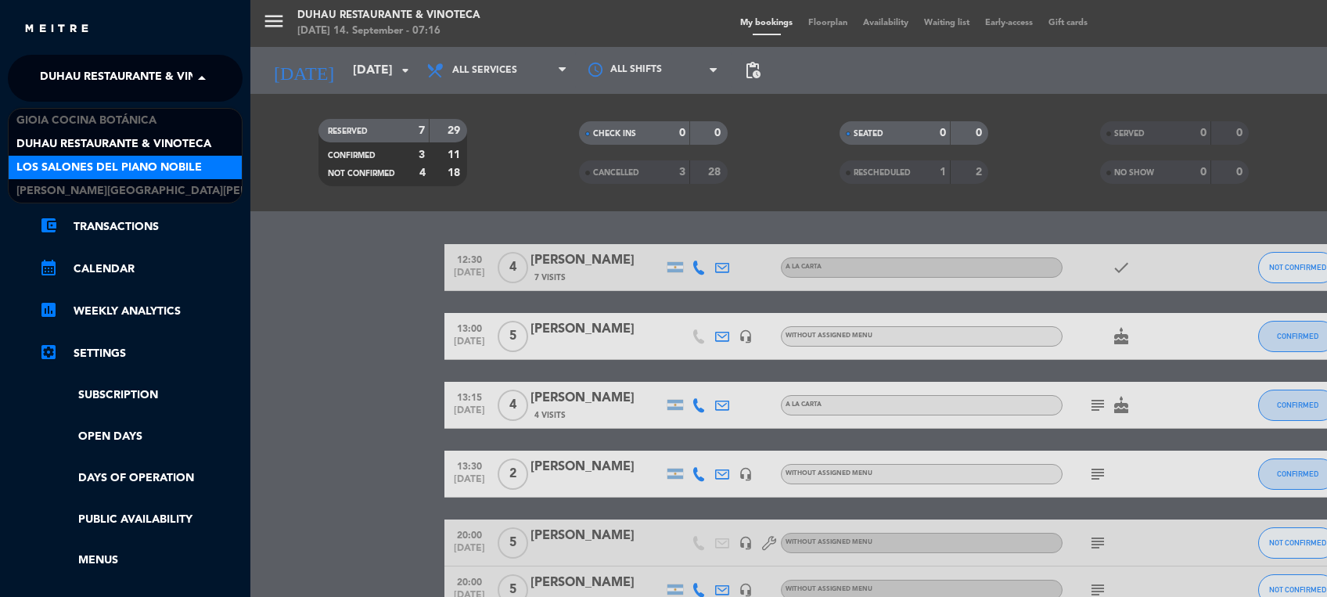
click at [106, 162] on span "Los Salones del Piano Nobile" at bounding box center [108, 168] width 185 height 18
